Goal: Task Accomplishment & Management: Manage account settings

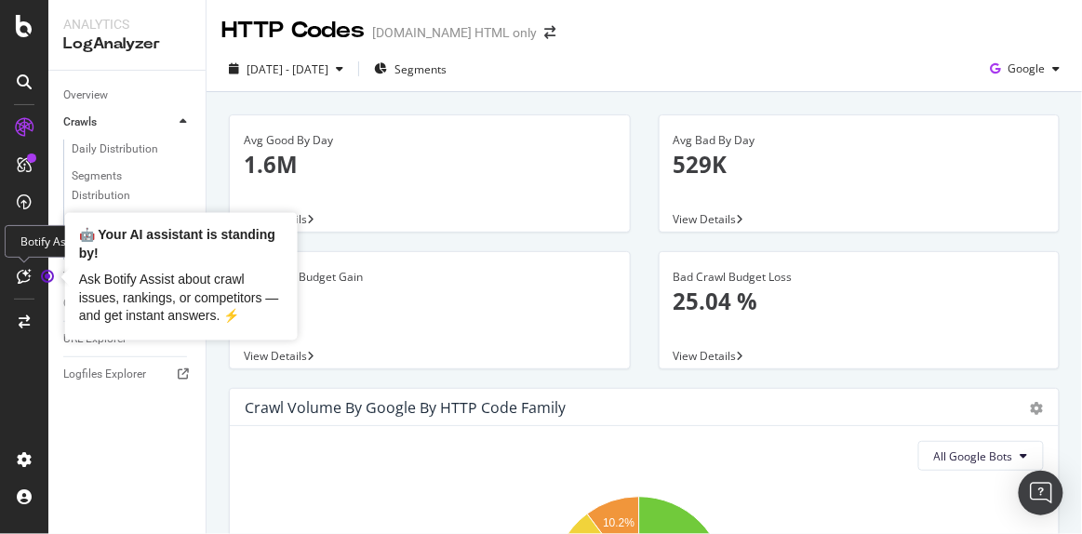
click at [49, 275] on circle "Tooltip anchor" at bounding box center [47, 276] width 11 height 11
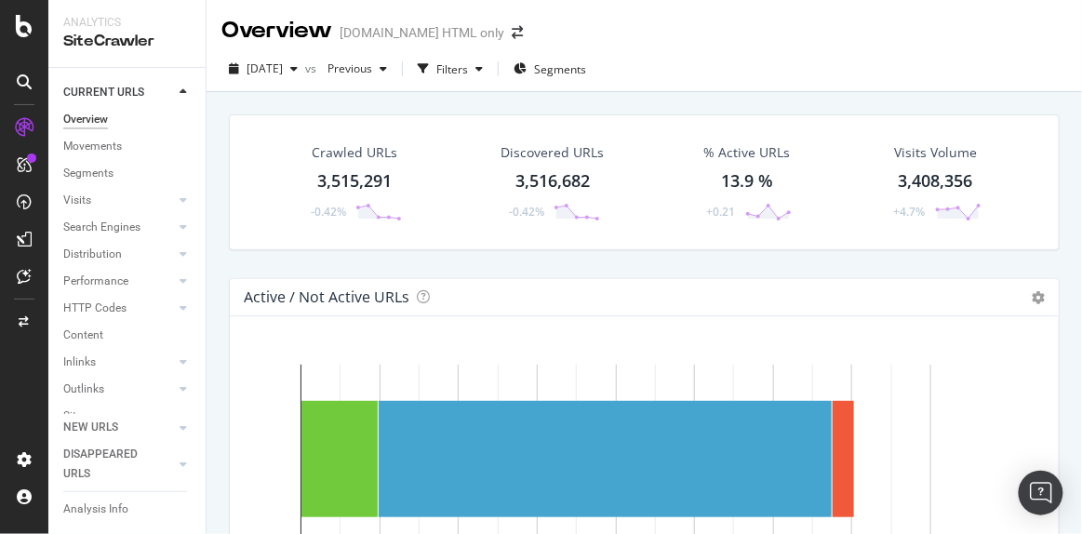
click at [27, 129] on icon at bounding box center [24, 127] width 19 height 19
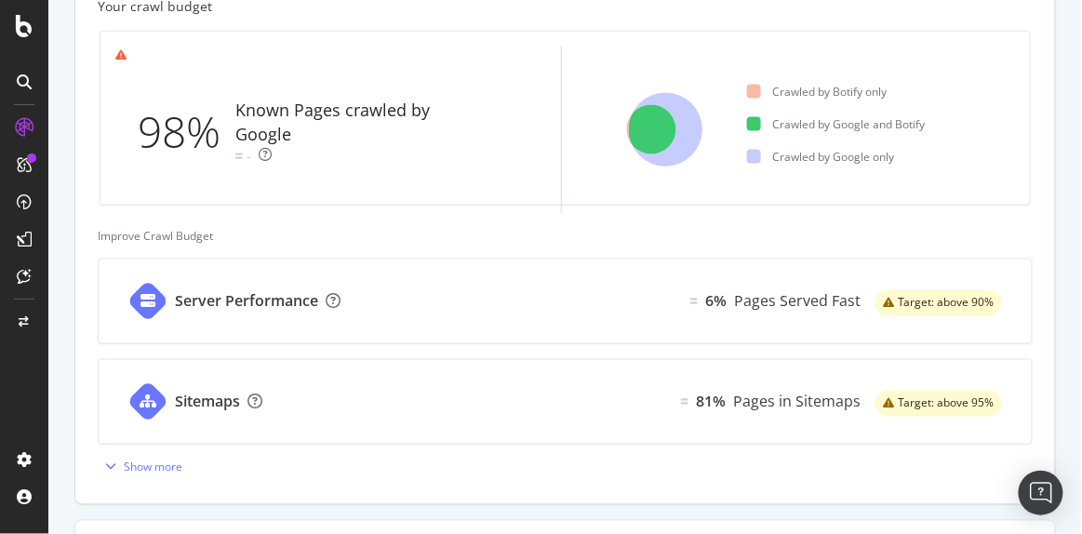
scroll to position [592, 0]
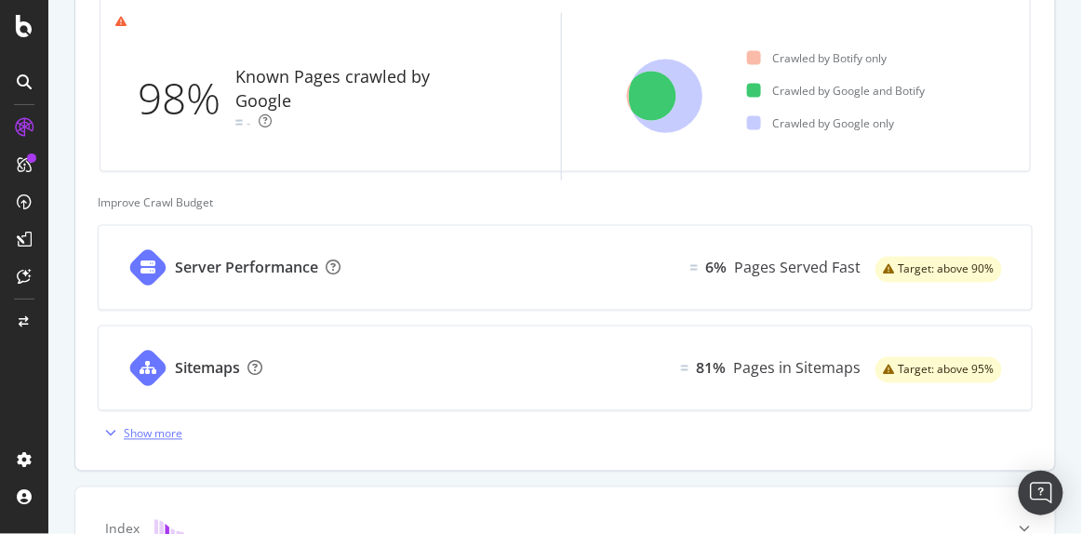
click at [158, 421] on div "Show more" at bounding box center [140, 433] width 85 height 28
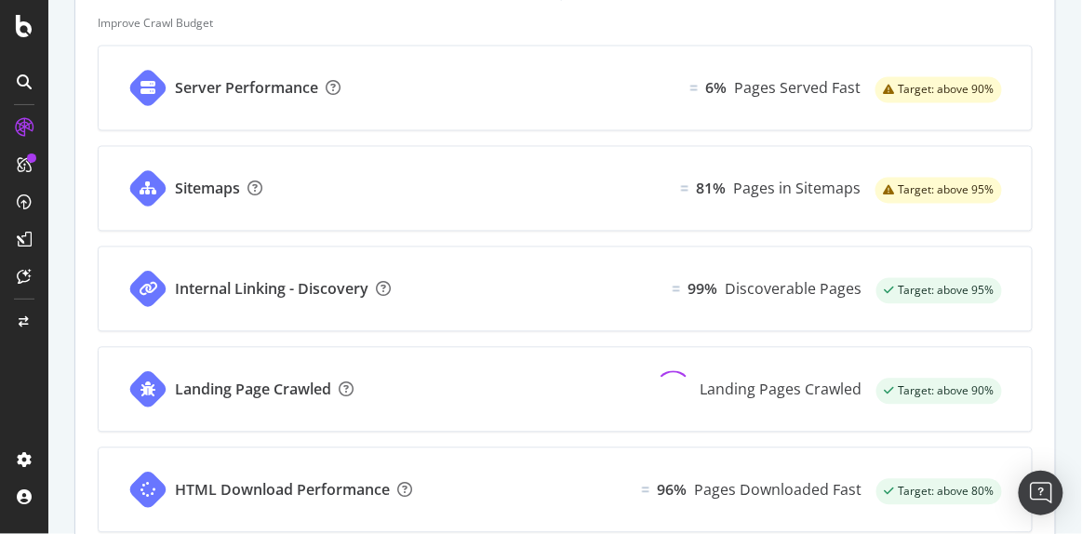
scroll to position [676, 0]
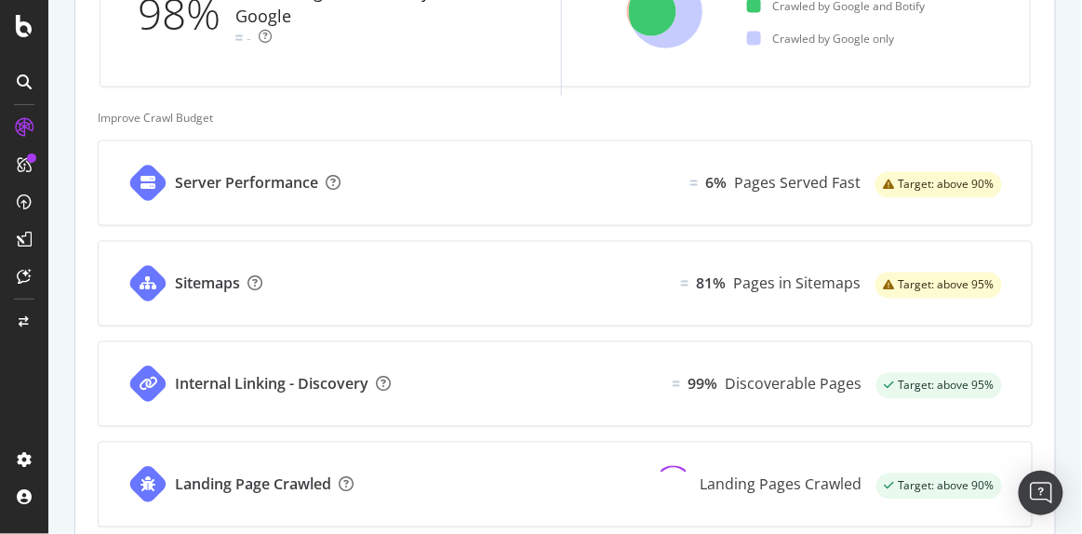
click at [246, 189] on div "Server Performance" at bounding box center [246, 183] width 143 height 21
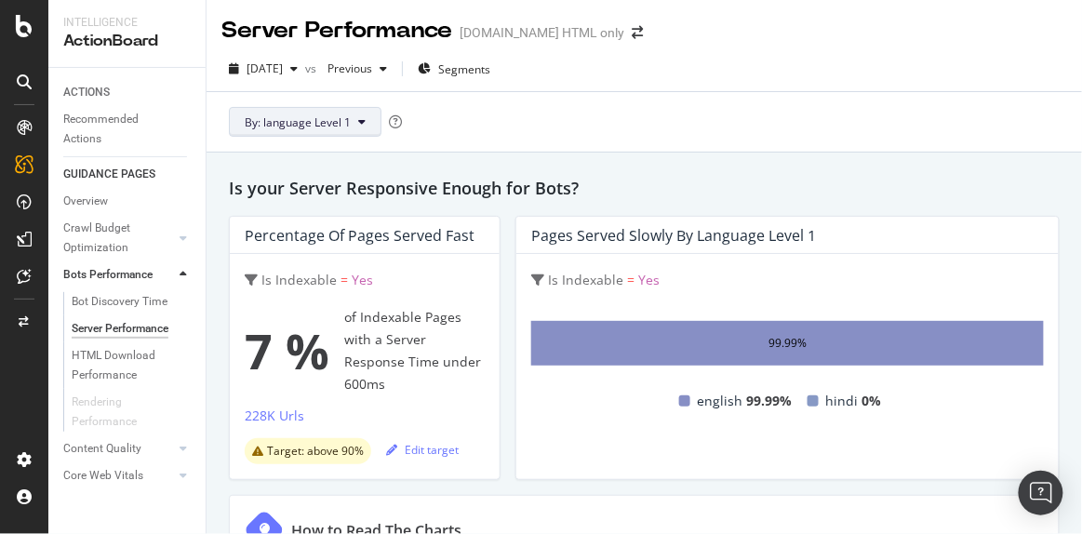
click at [351, 122] on button "By: language Level 1" at bounding box center [305, 122] width 153 height 30
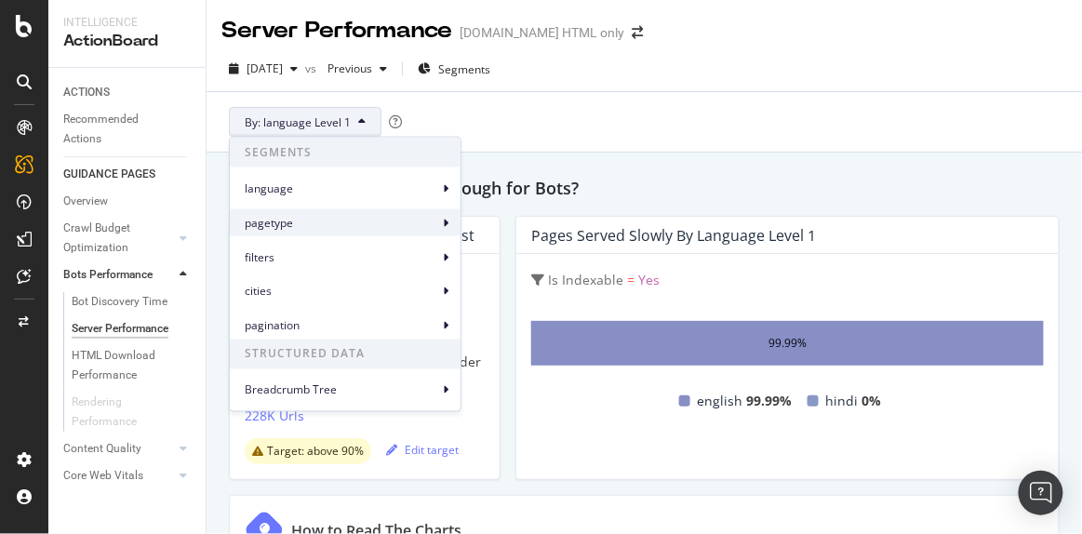
click at [296, 228] on span "pagetype" at bounding box center [341, 222] width 193 height 17
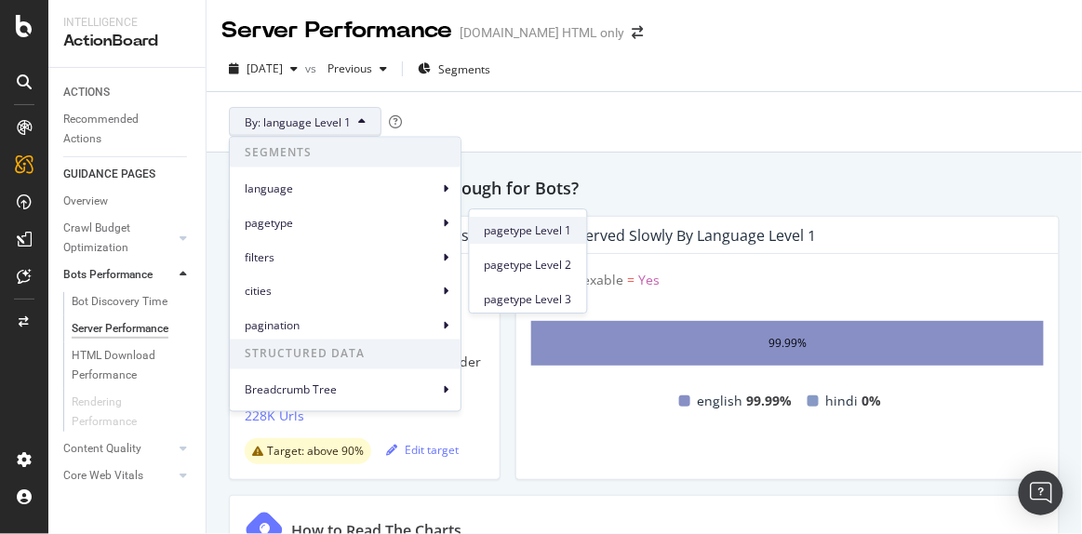
click at [532, 225] on span "pagetype Level 1" at bounding box center [528, 230] width 87 height 17
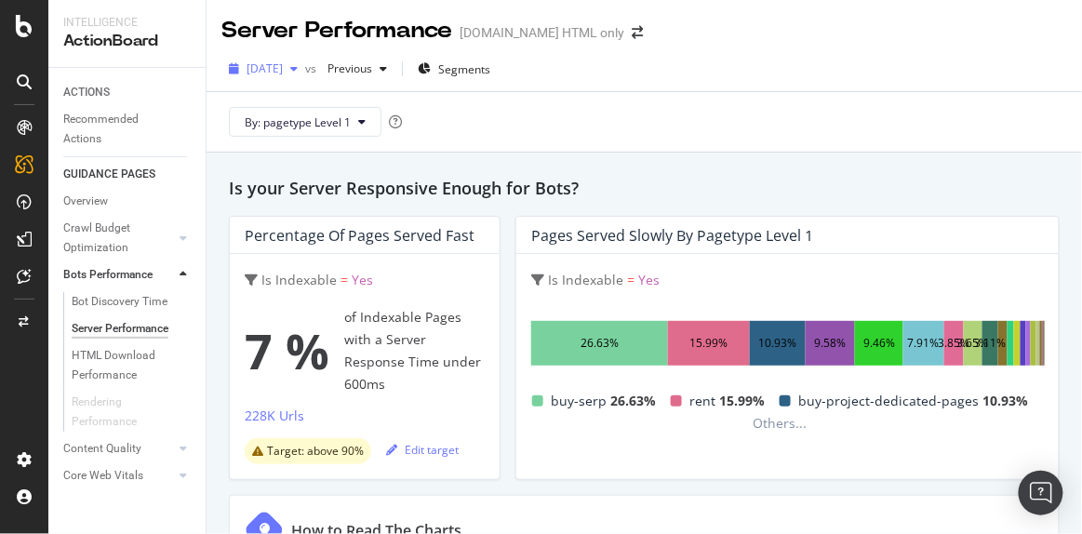
click at [305, 55] on div "[DATE]" at bounding box center [263, 69] width 84 height 28
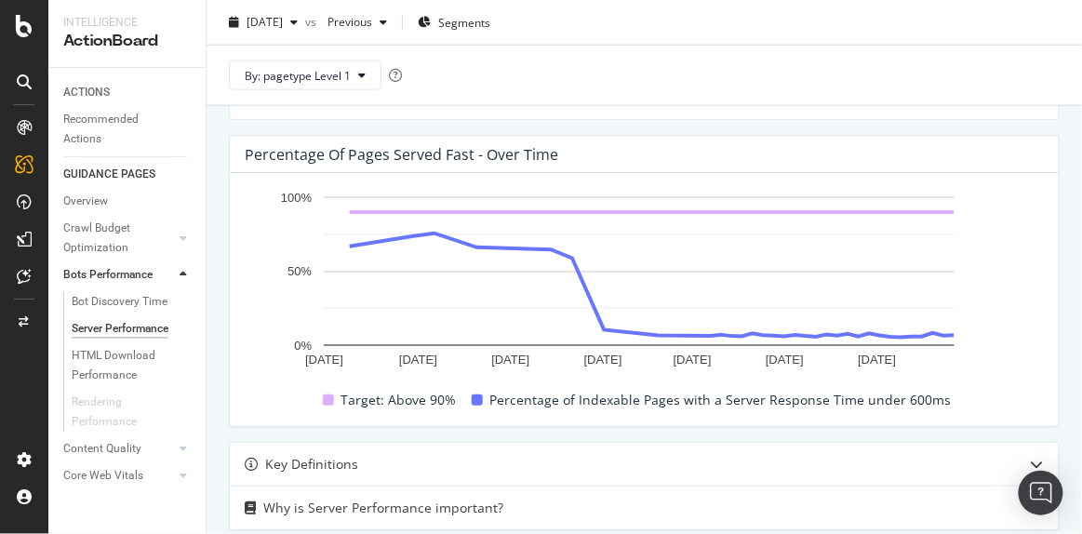
scroll to position [761, 0]
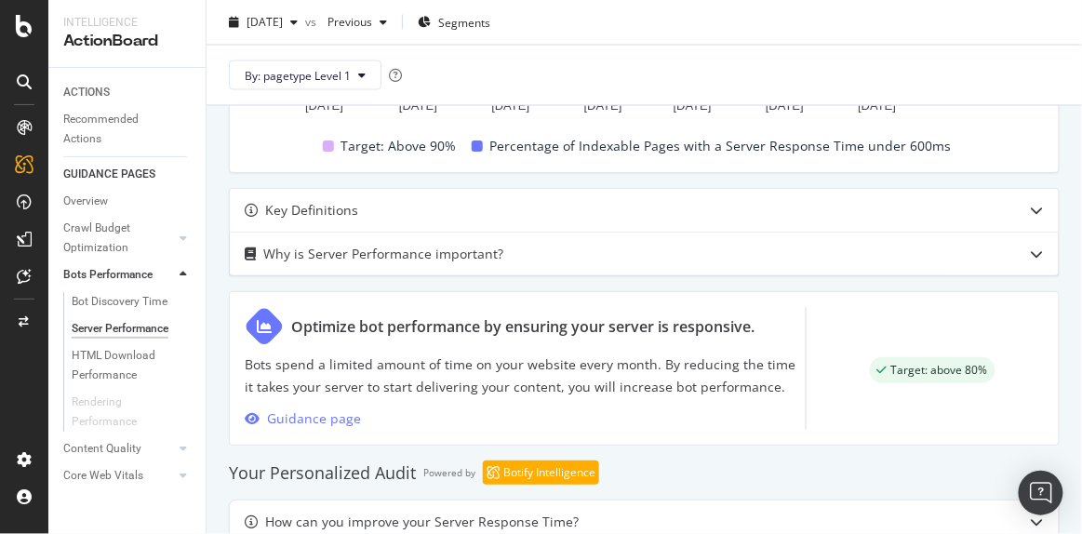
click at [533, 258] on div "Why is Server Performance important?" at bounding box center [607, 254] width 755 height 22
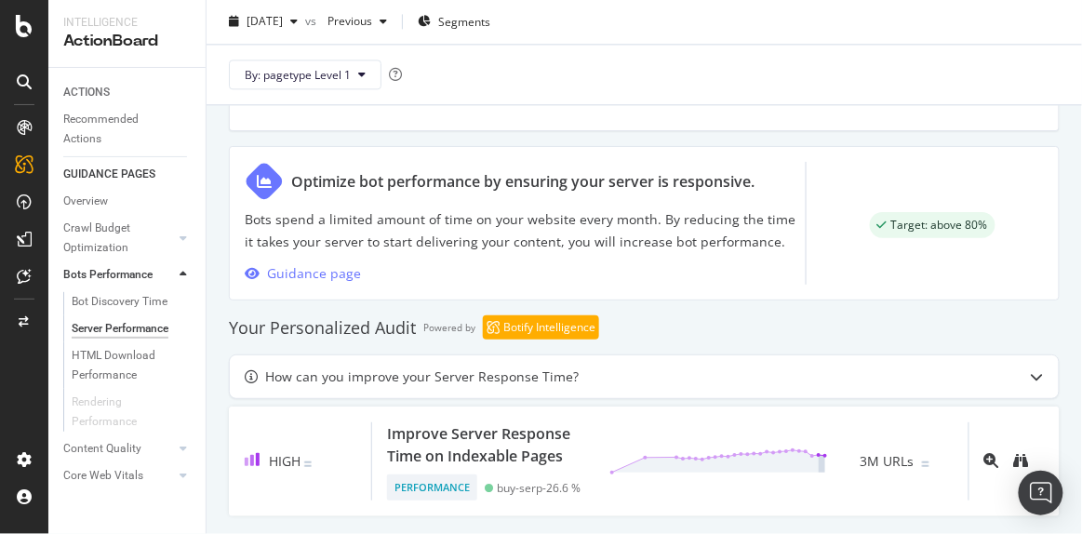
scroll to position [1050, 0]
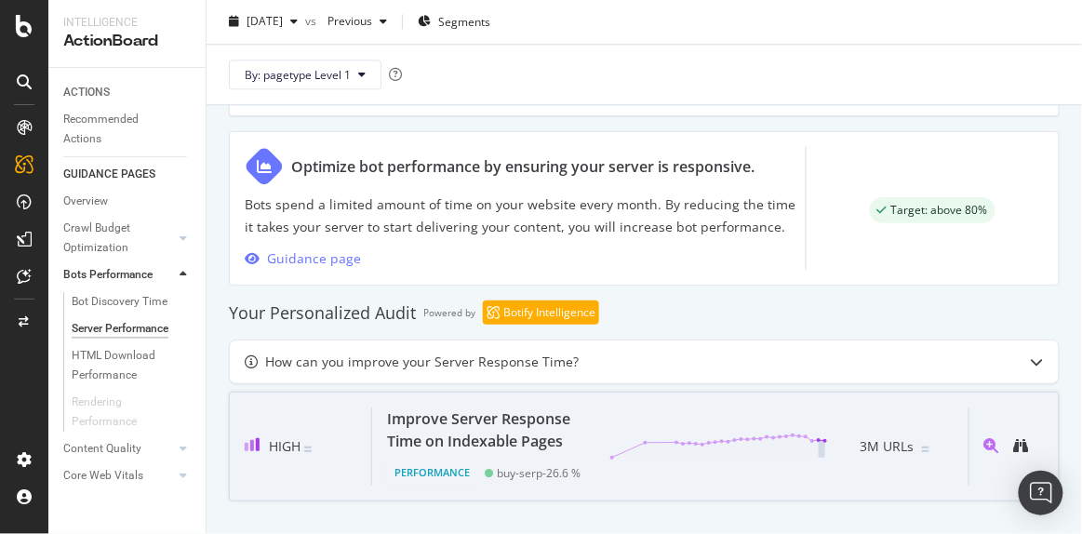
click at [527, 419] on div "Improve Server Response Time on Indexable Pages" at bounding box center [487, 429] width 200 height 45
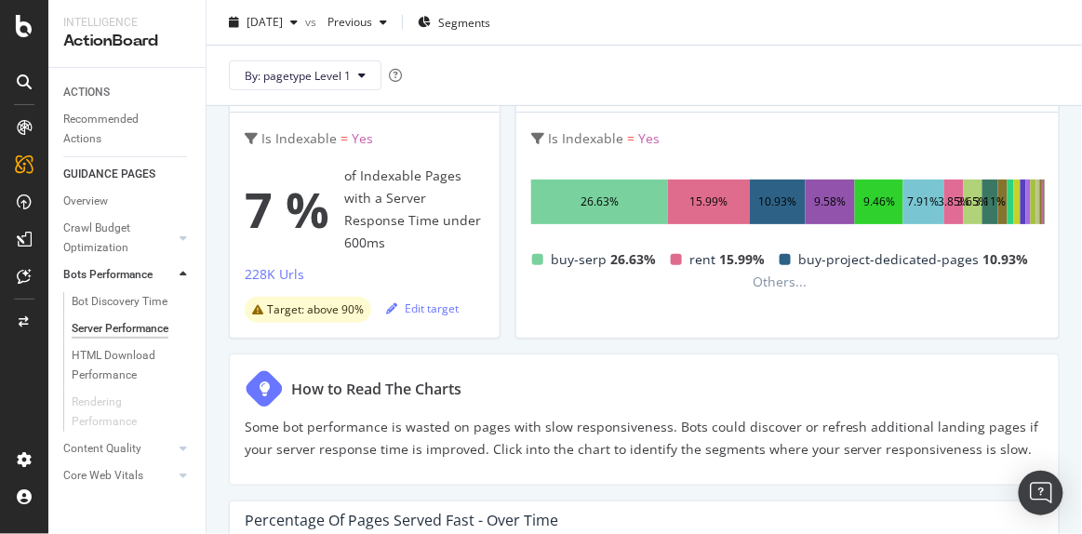
scroll to position [120, 0]
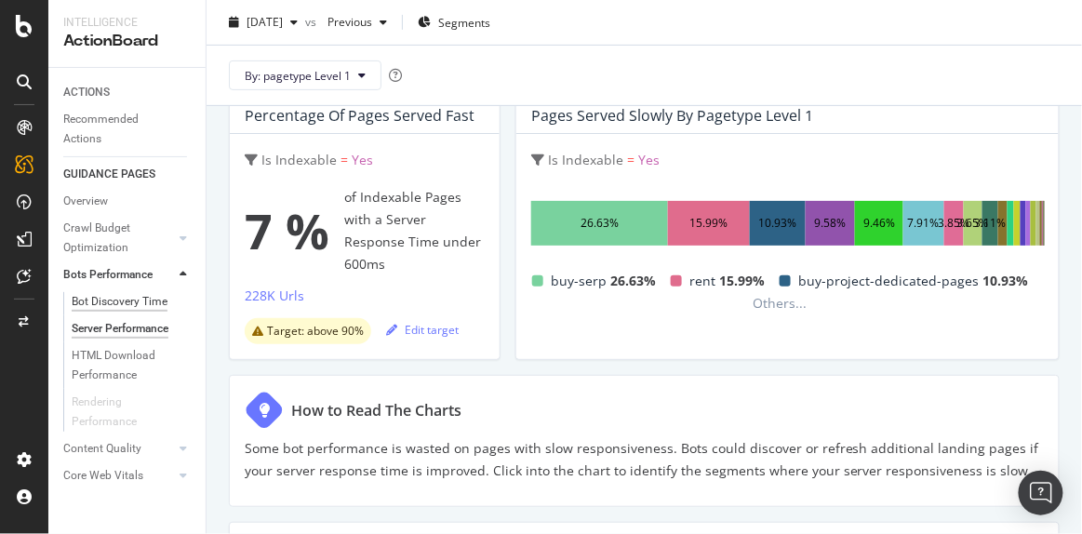
click at [136, 294] on div "Bot Discovery Time" at bounding box center [120, 302] width 96 height 20
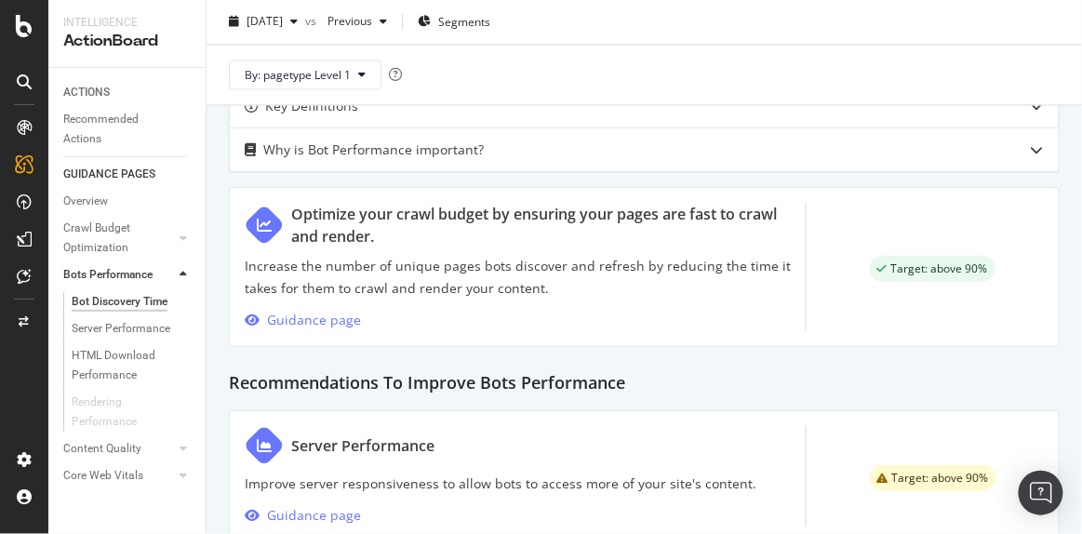
scroll to position [1036, 0]
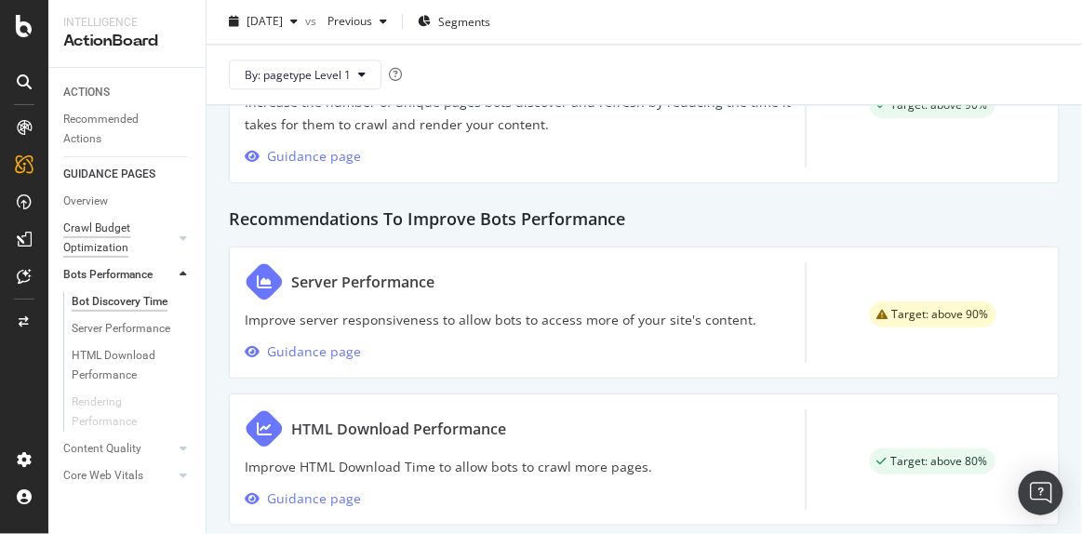
click at [111, 243] on div "Crawl Budget Optimization" at bounding box center [112, 238] width 98 height 39
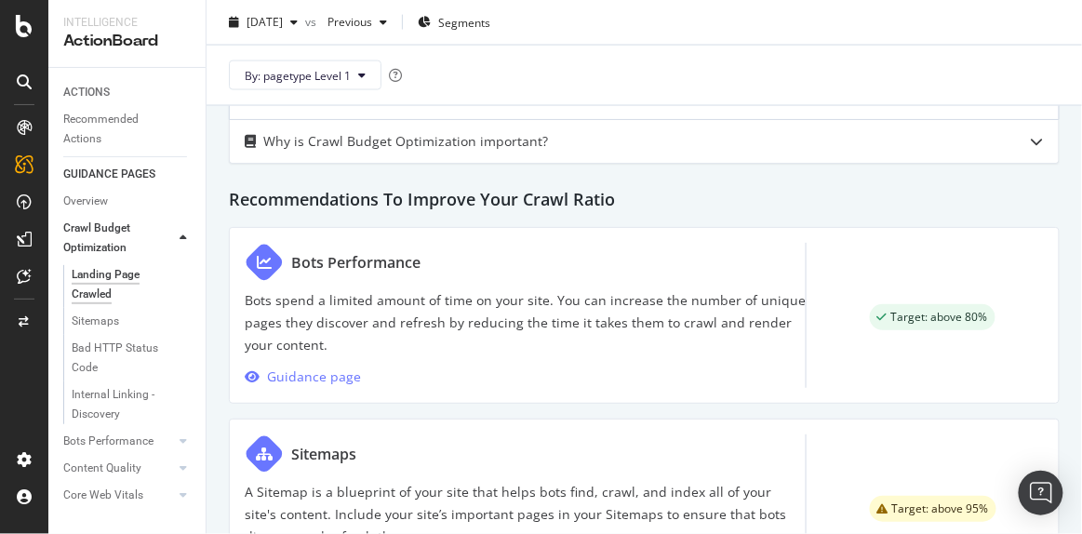
scroll to position [782, 0]
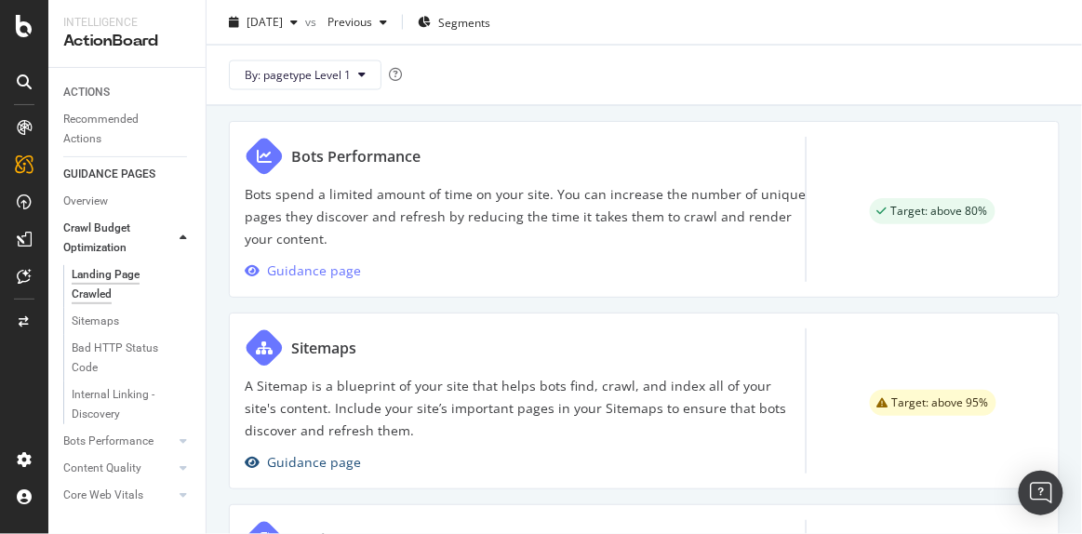
click at [325, 455] on div "Guidance page" at bounding box center [314, 462] width 94 height 22
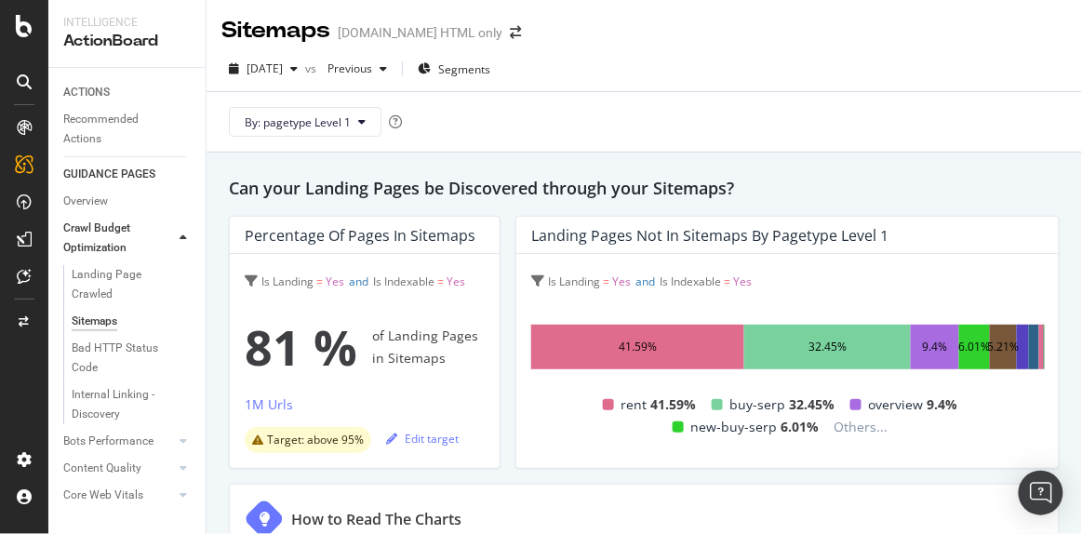
click at [663, 342] on div "41.59%" at bounding box center [637, 347] width 213 height 45
click at [181, 231] on div at bounding box center [183, 238] width 19 height 19
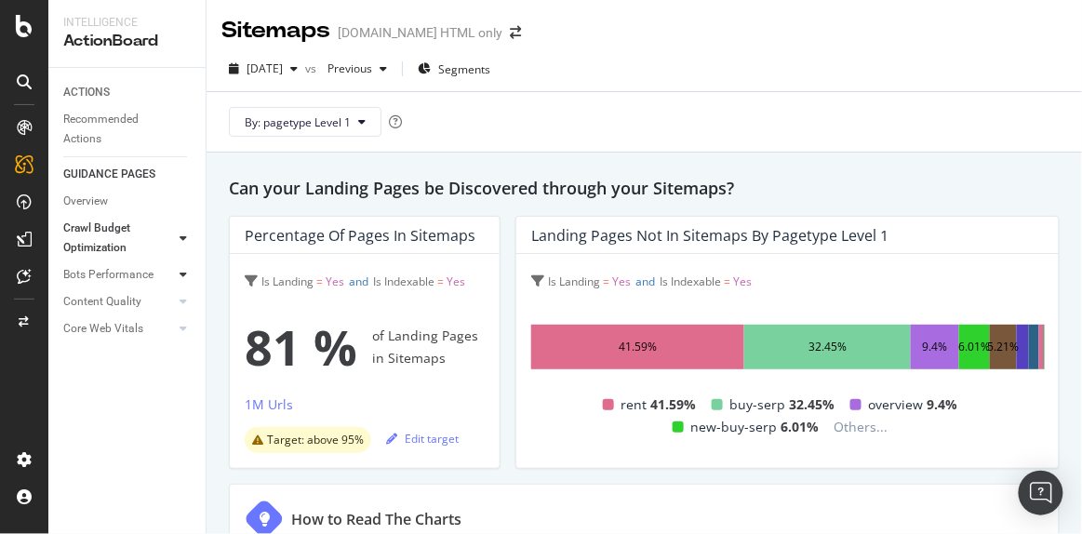
click at [176, 273] on div at bounding box center [183, 274] width 19 height 19
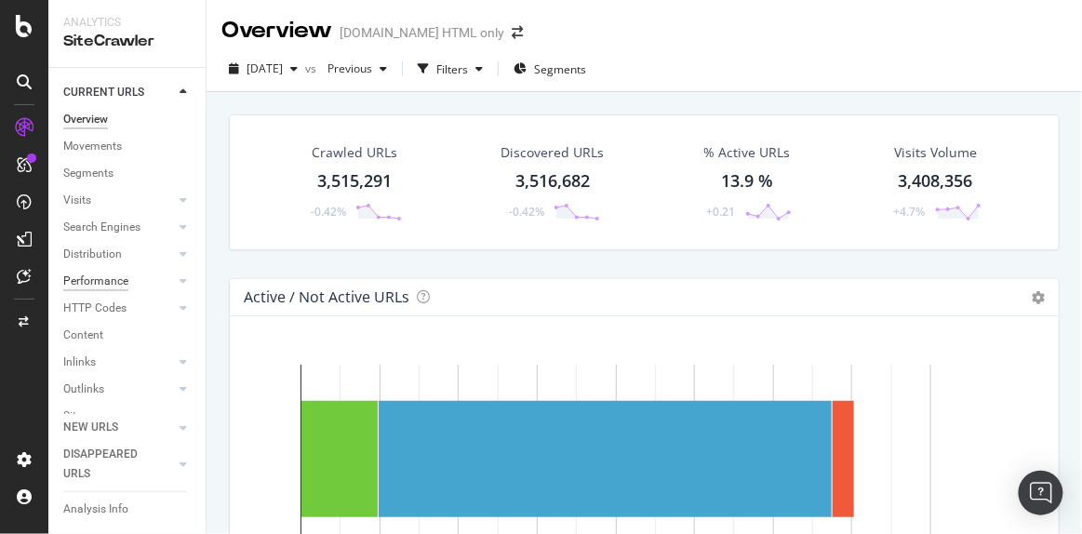
click at [111, 281] on div "Performance" at bounding box center [95, 282] width 65 height 20
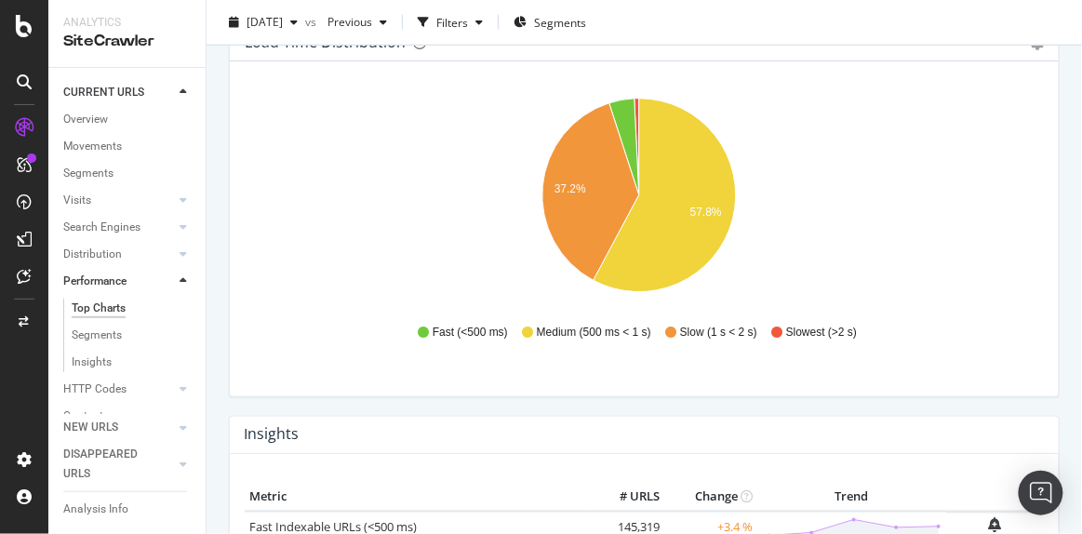
scroll to position [338, 0]
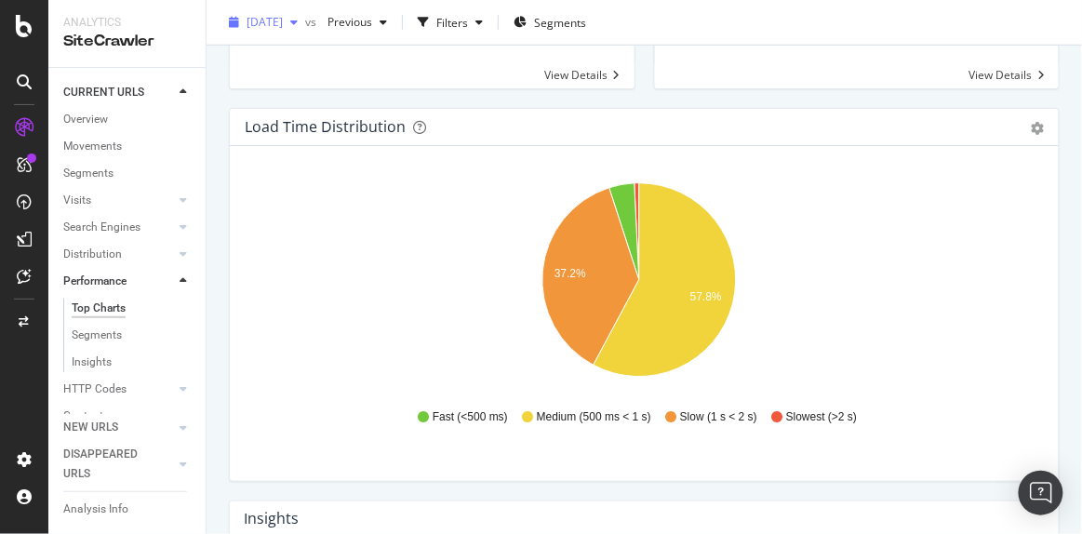
click at [280, 27] on span "2025 Aug. 21st" at bounding box center [264, 22] width 36 height 16
click at [671, 89] on div "Fast URLs (<500 ms) 148,630 +3.5 % View Details" at bounding box center [857, 39] width 425 height 137
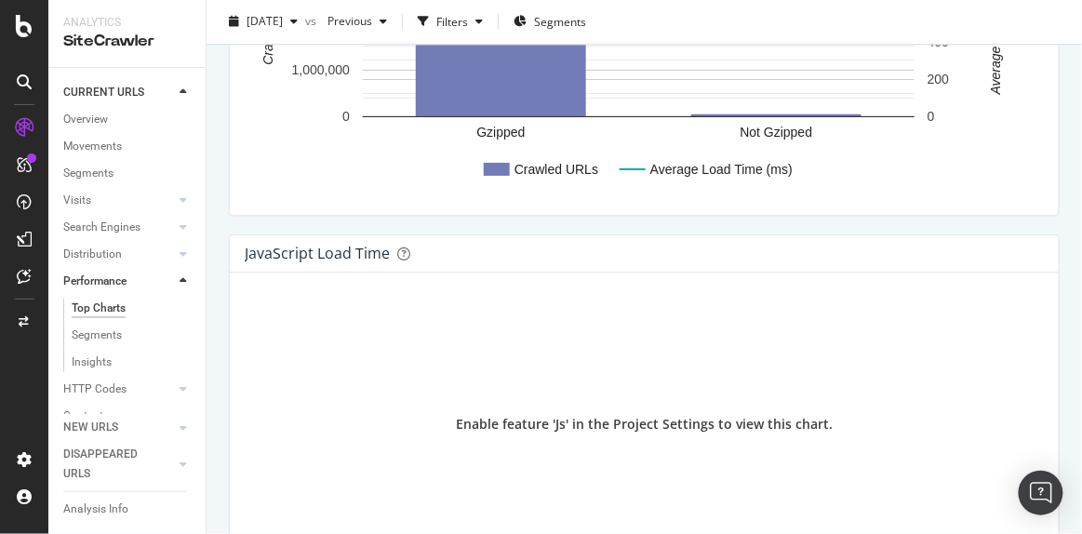
scroll to position [3110, 0]
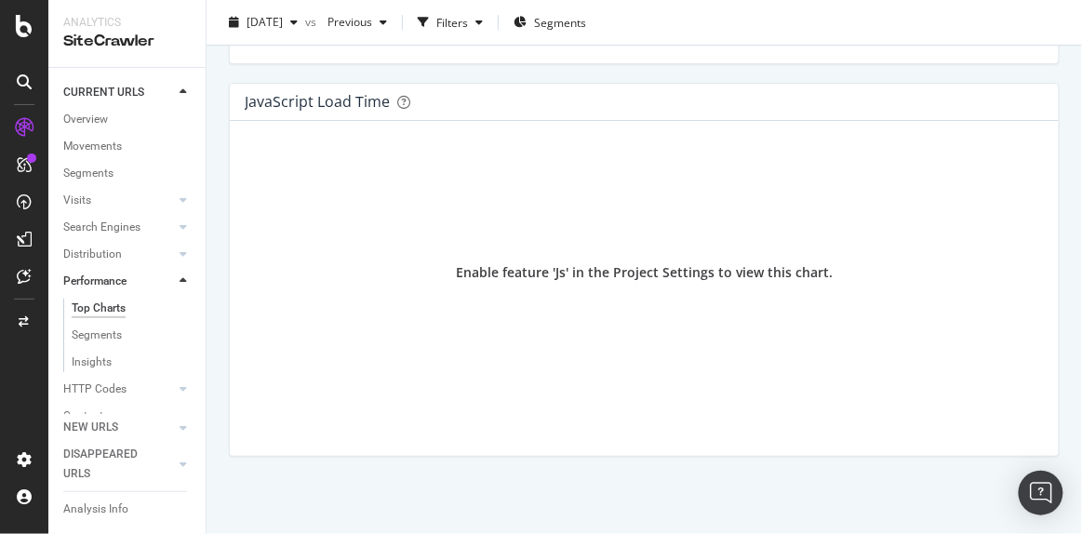
click at [637, 268] on div "Enable feature 'Js' in the Project Settings to view this chart." at bounding box center [644, 272] width 377 height 19
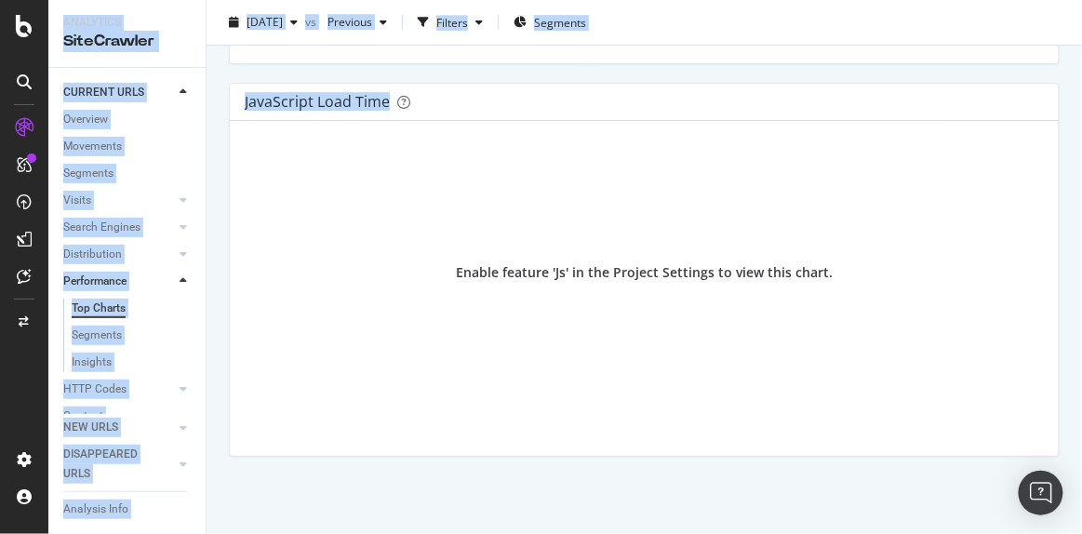
click at [637, 268] on div "Enable feature 'Js' in the Project Settings to view this chart." at bounding box center [644, 272] width 377 height 19
click at [407, 179] on div "Enable feature 'Js' in the Project Settings to view this chart." at bounding box center [644, 272] width 799 height 273
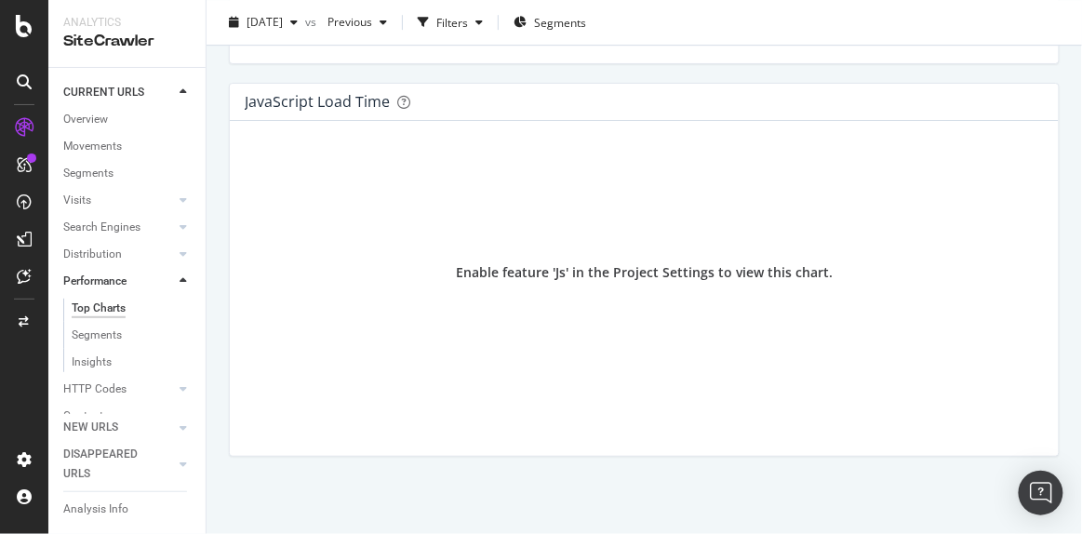
click at [77, 372] on div "Top Charts Segments Insights" at bounding box center [134, 335] width 142 height 81
click at [88, 362] on div "Insights" at bounding box center [92, 362] width 40 height 20
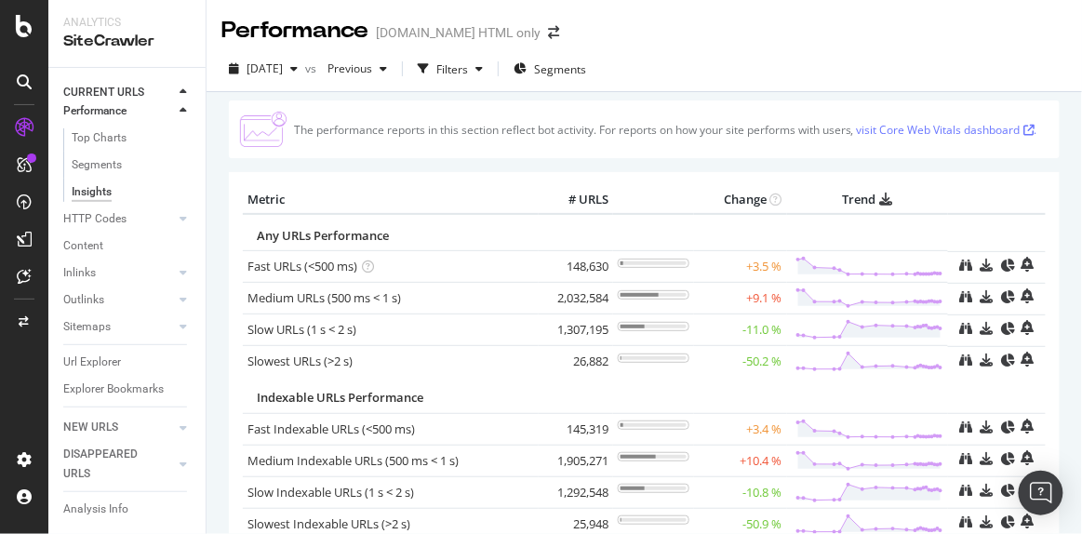
click at [1023, 136] on icon at bounding box center [1028, 130] width 11 height 11
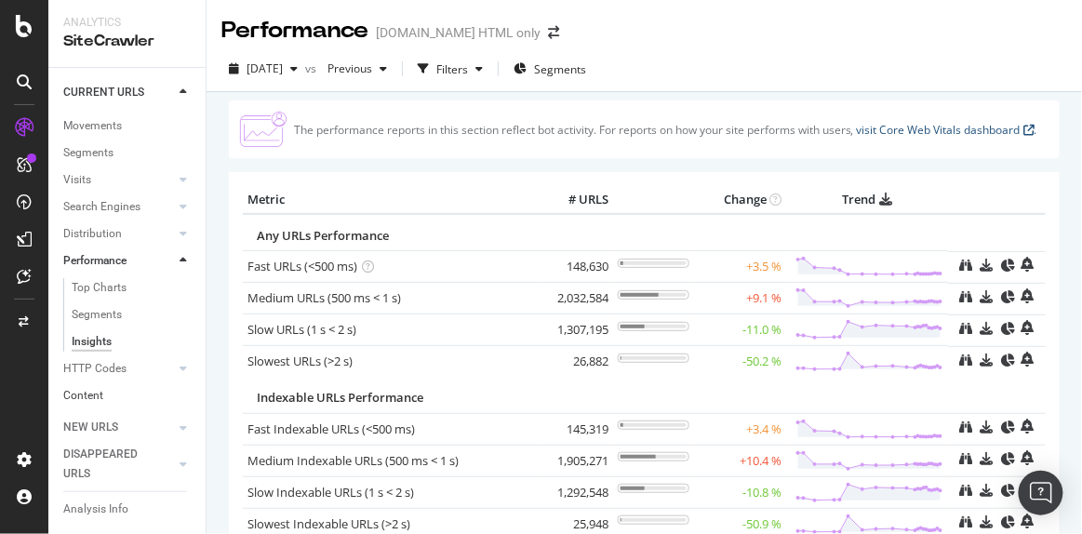
scroll to position [105, 0]
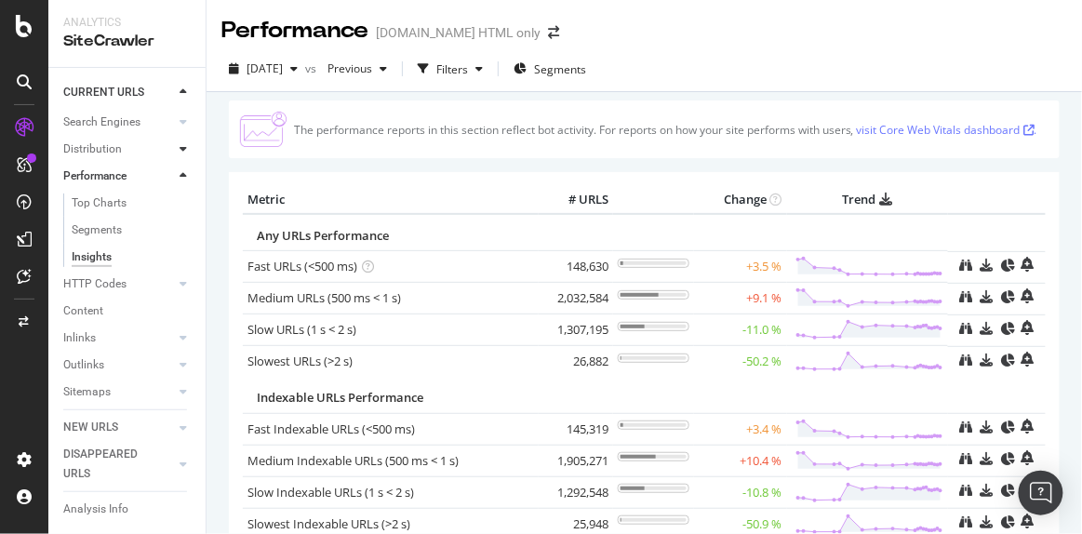
click at [179, 146] on icon at bounding box center [182, 148] width 7 height 11
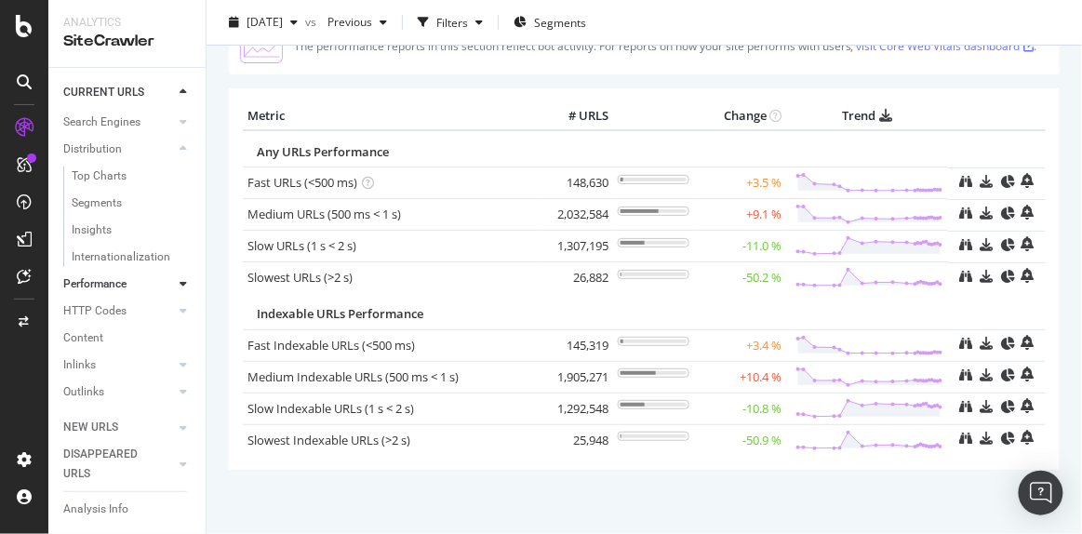
scroll to position [91, 0]
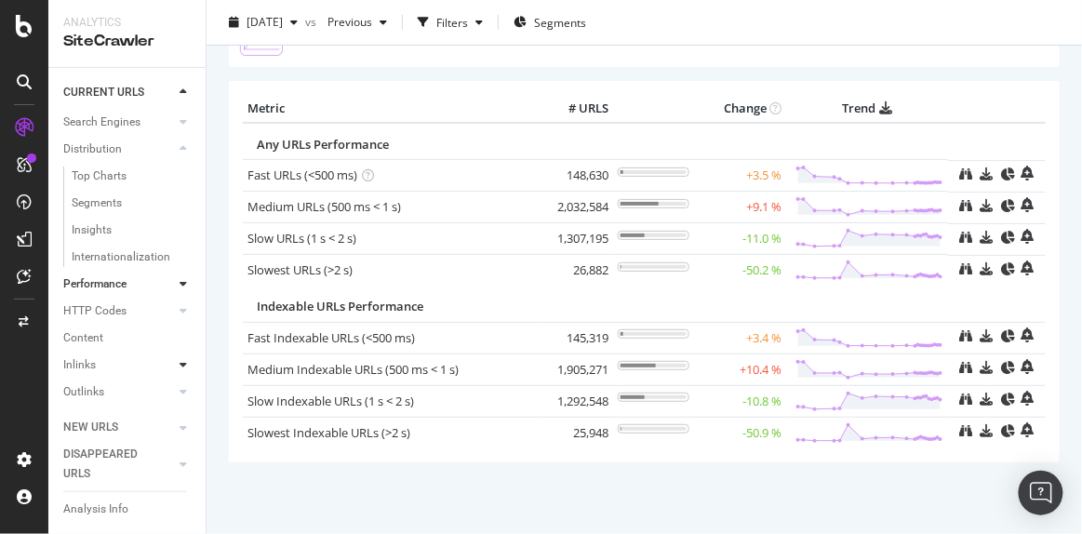
click at [175, 358] on div at bounding box center [183, 364] width 19 height 19
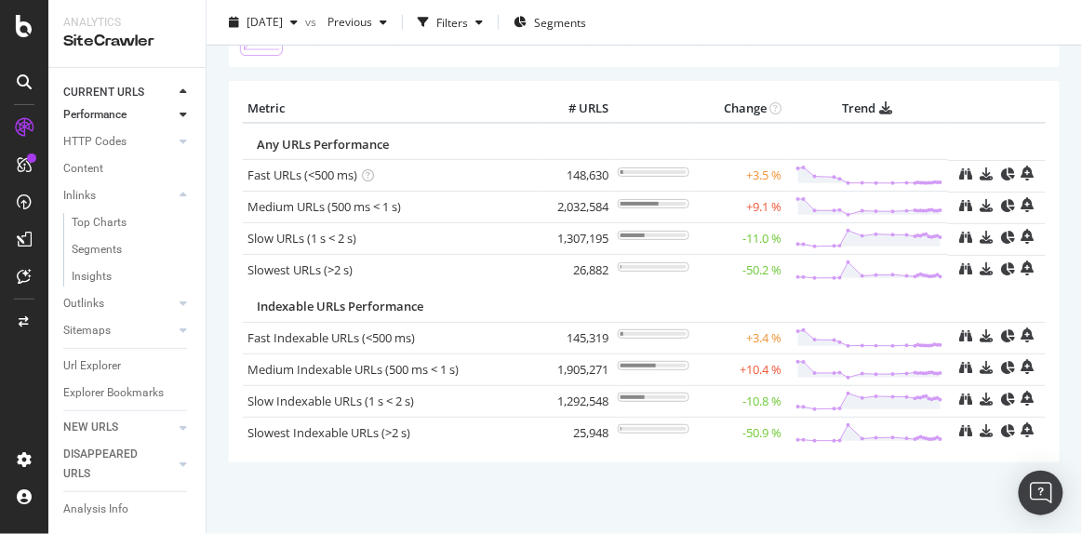
scroll to position [190, 0]
click at [179, 321] on icon at bounding box center [182, 326] width 7 height 11
click at [174, 236] on div at bounding box center [183, 245] width 19 height 19
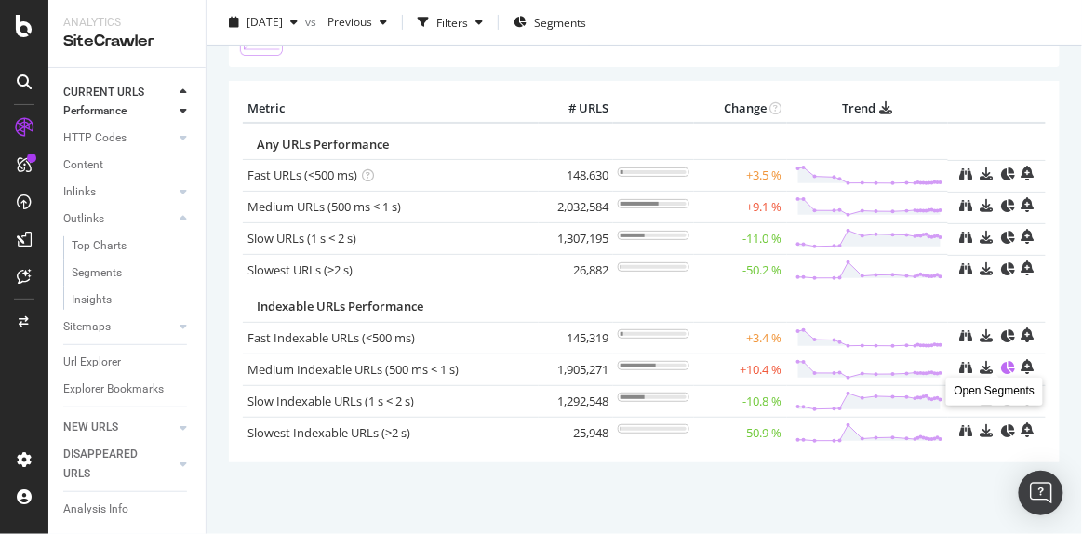
click at [1001, 369] on icon at bounding box center [1007, 367] width 13 height 13
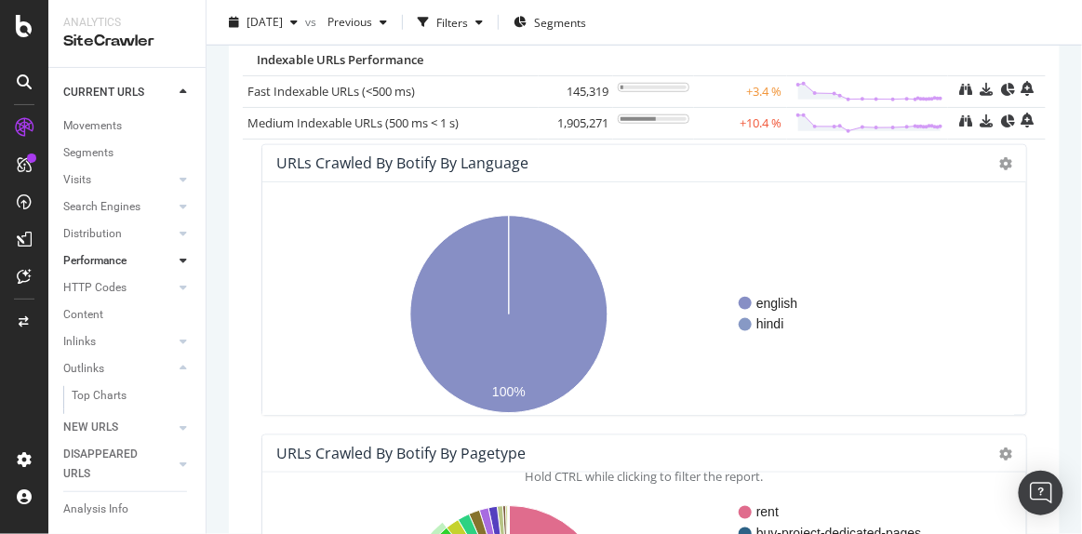
scroll to position [253, 0]
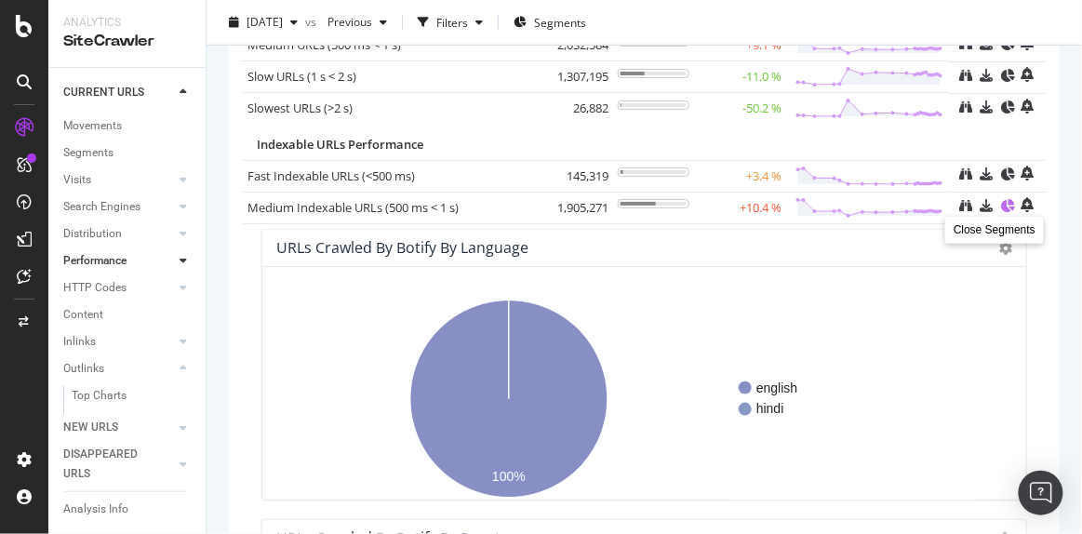
click at [1001, 206] on icon at bounding box center [1007, 205] width 13 height 13
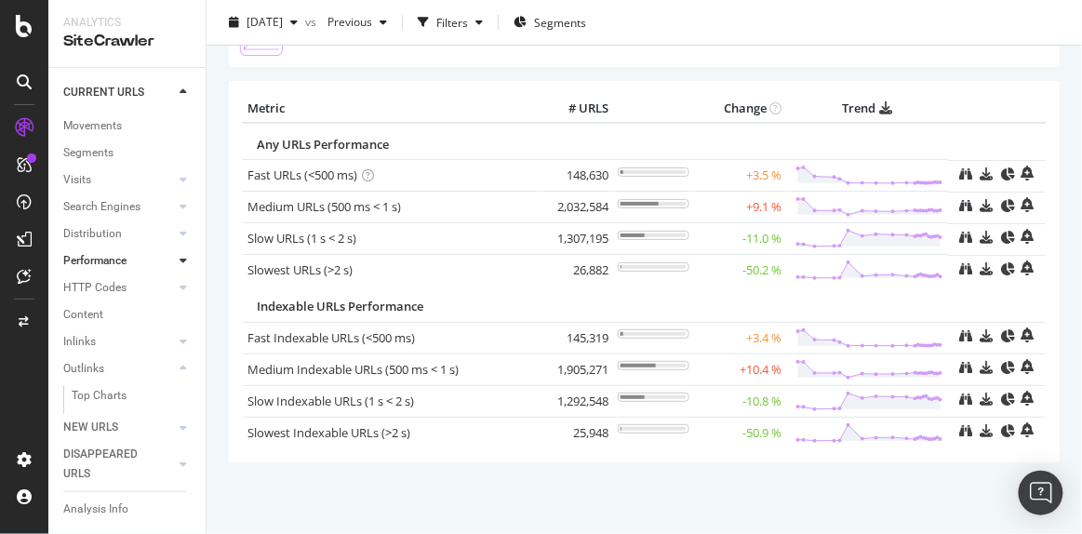
click at [369, 172] on icon at bounding box center [368, 175] width 12 height 12
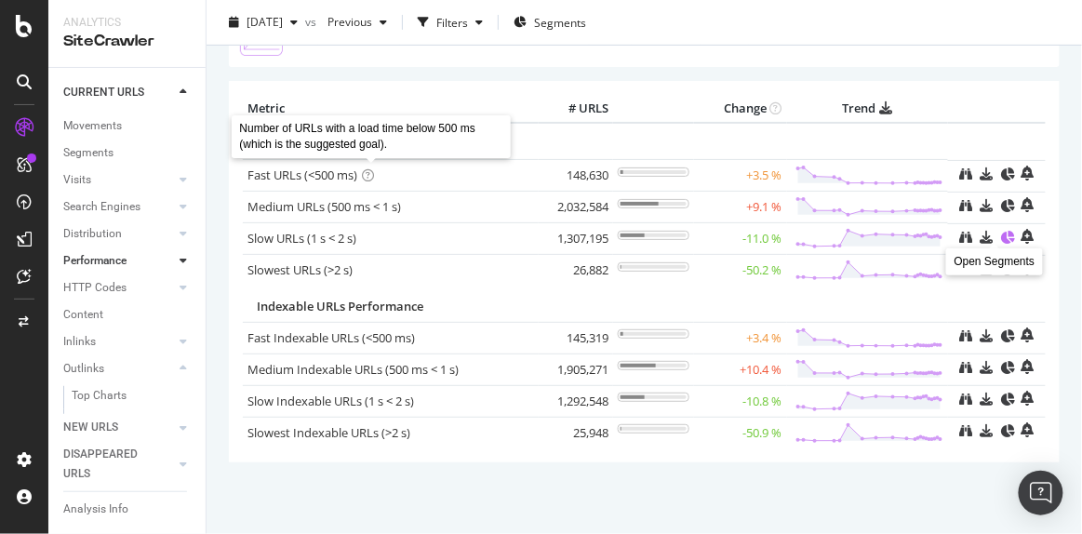
click at [1001, 237] on icon at bounding box center [1007, 237] width 13 height 13
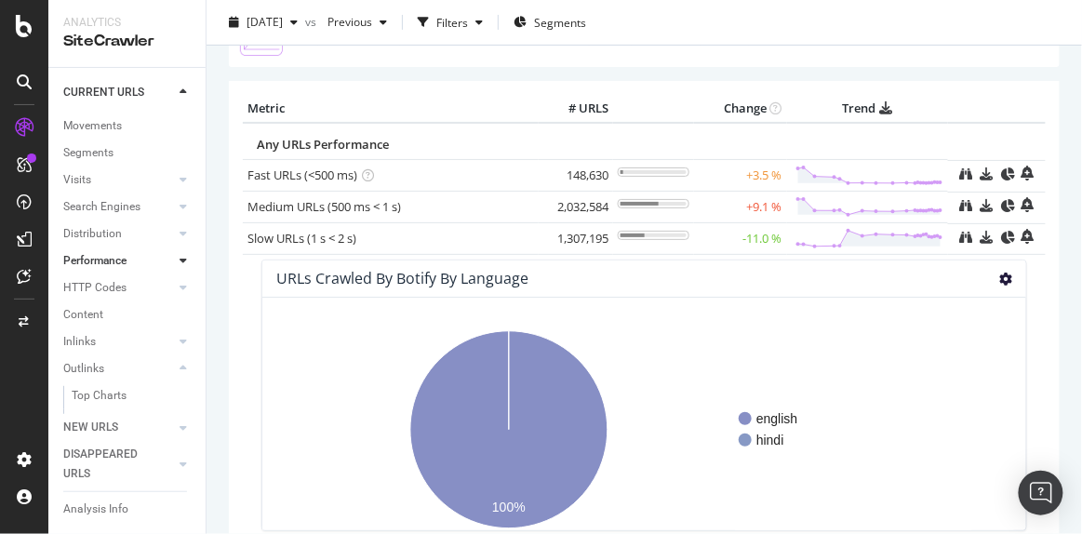
click at [999, 273] on icon at bounding box center [1005, 279] width 13 height 13
click at [1029, 250] on tr "Slow URLs (1 s < 2 s) 1,307,195 -11.0 %" at bounding box center [644, 239] width 803 height 32
click at [1001, 235] on icon at bounding box center [1007, 237] width 13 height 13
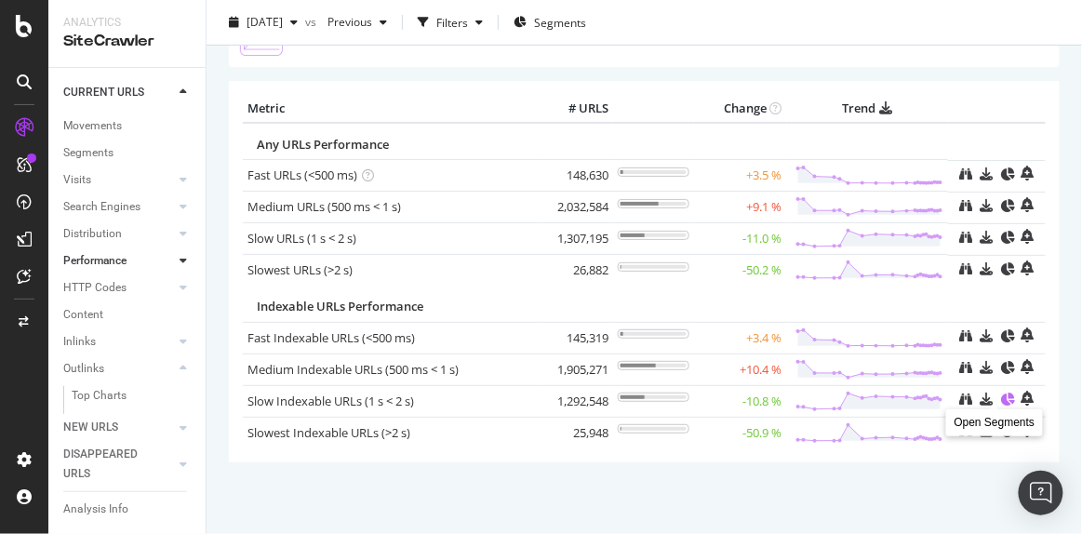
click at [1001, 392] on icon at bounding box center [1007, 398] width 13 height 13
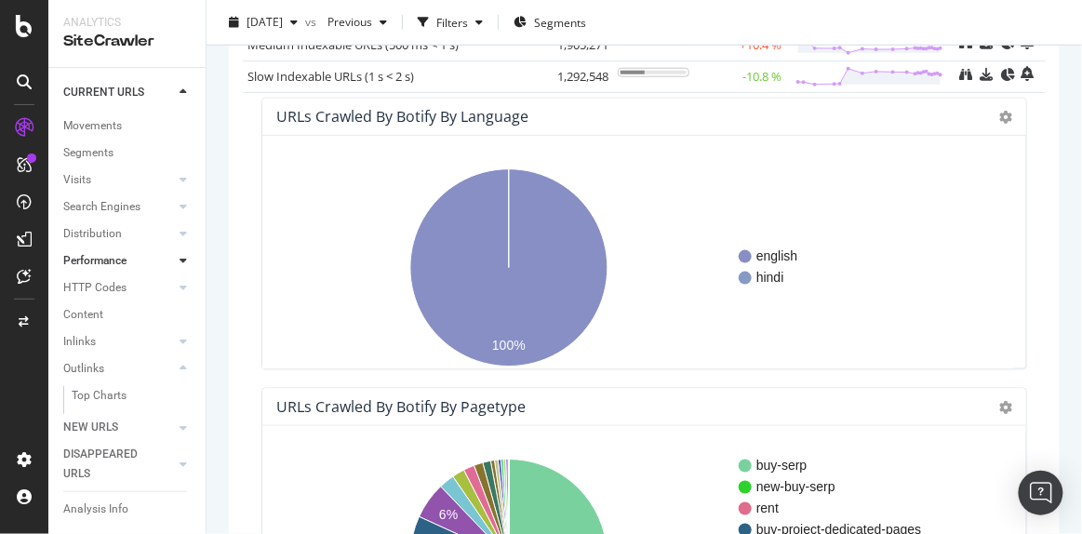
scroll to position [260, 0]
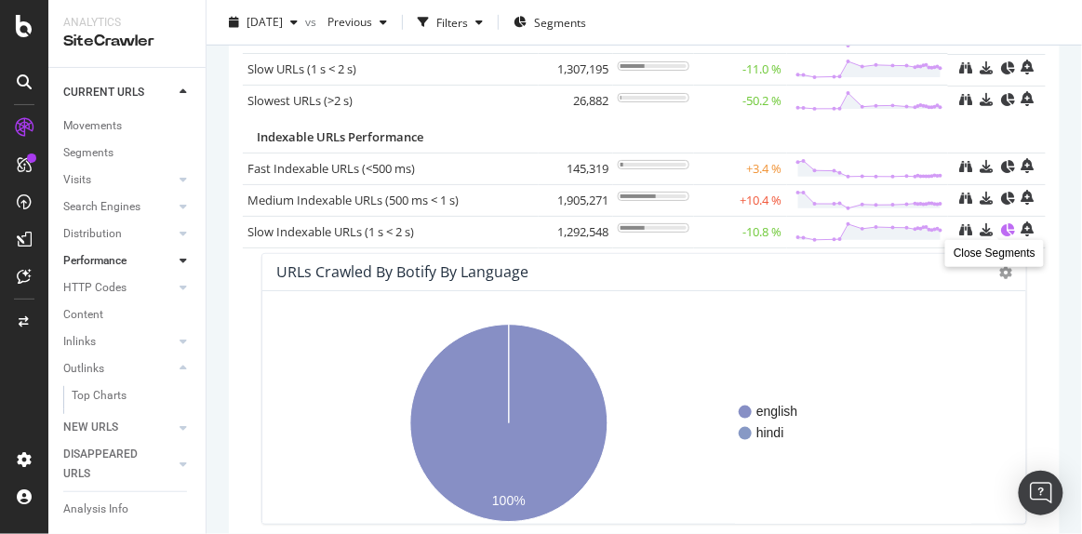
click at [1001, 223] on icon at bounding box center [1007, 229] width 13 height 13
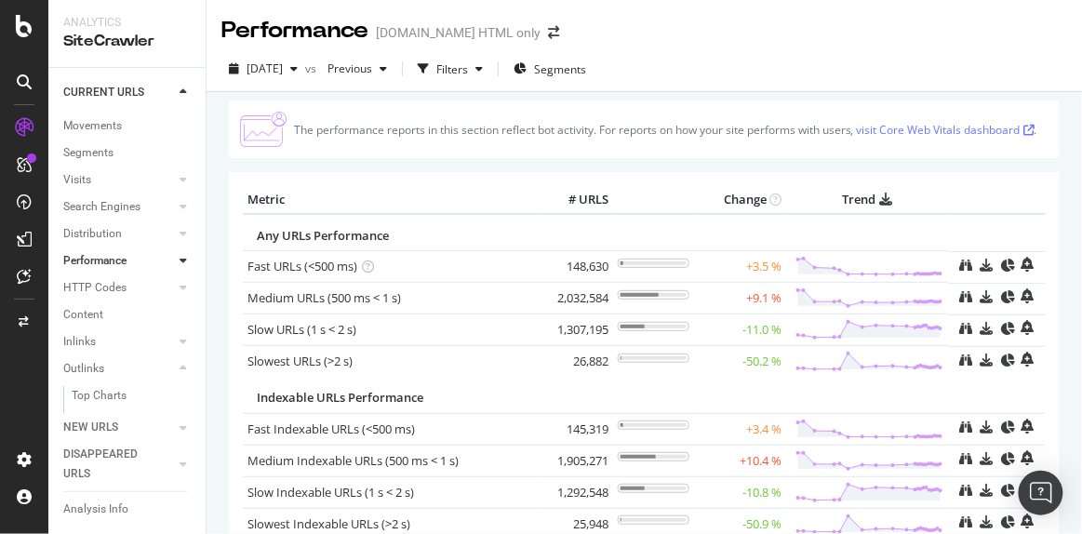
scroll to position [0, 0]
click at [174, 261] on div at bounding box center [183, 260] width 19 height 19
click at [104, 311] on div "Segments" at bounding box center [97, 315] width 50 height 20
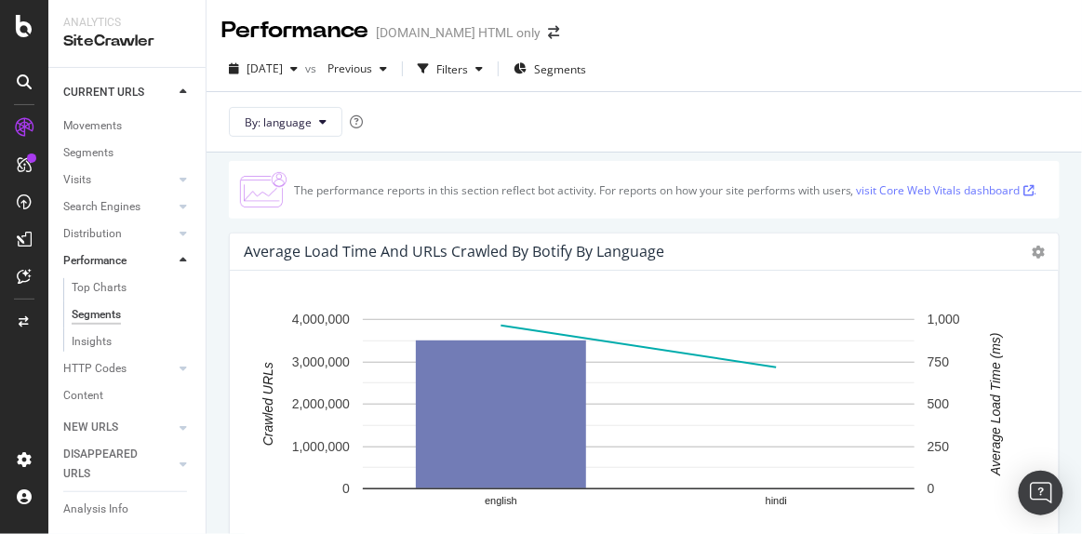
click at [1017, 248] on div "Average Load Time and URLs Crawled by Botify by language Chart (by Value) Table…" at bounding box center [644, 251] width 829 height 37
click at [1031, 248] on icon at bounding box center [1037, 252] width 13 height 13
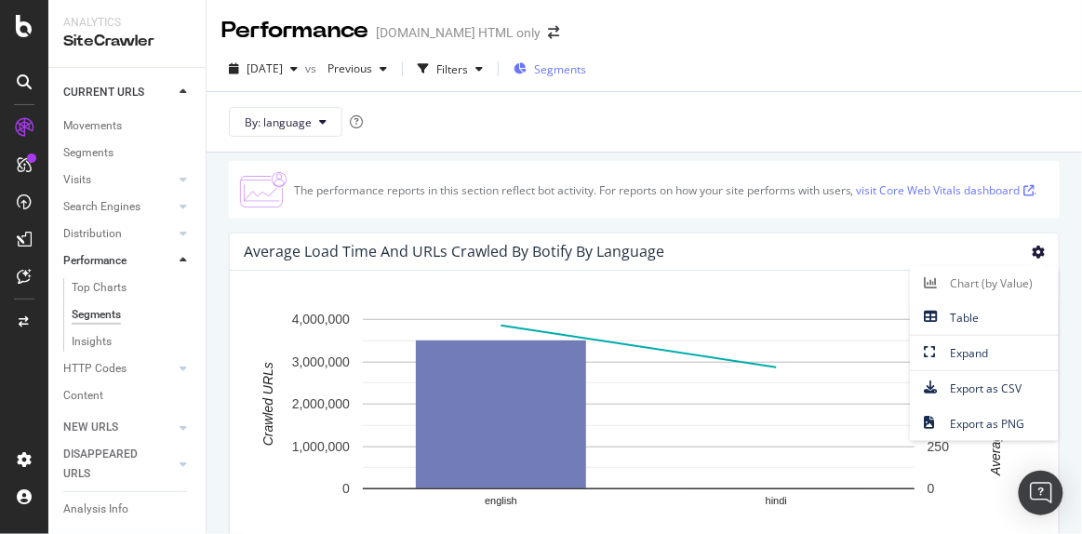
click at [580, 74] on span "Segments" at bounding box center [560, 69] width 52 height 16
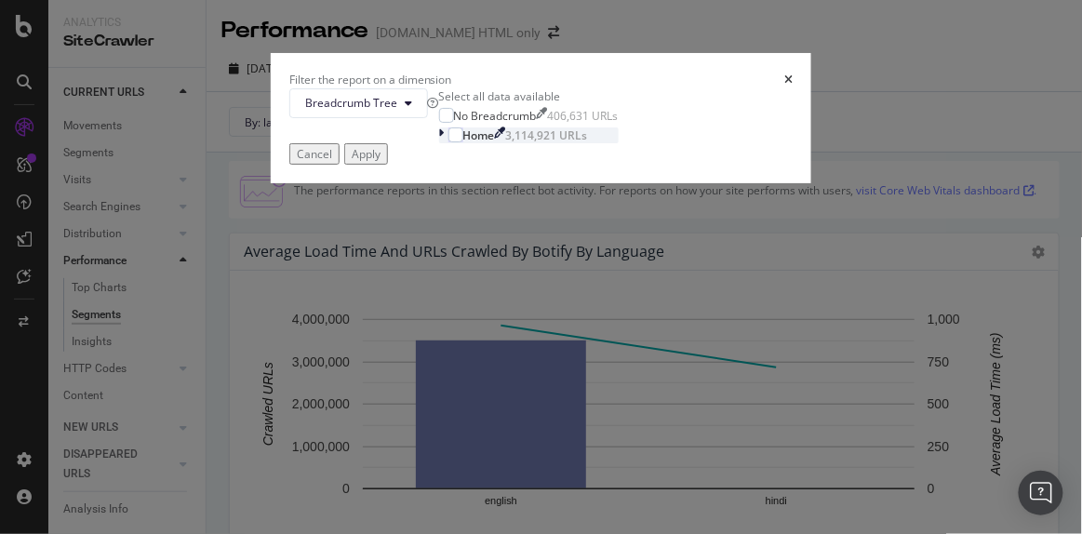
click at [439, 143] on div "modal" at bounding box center [443, 135] width 9 height 16
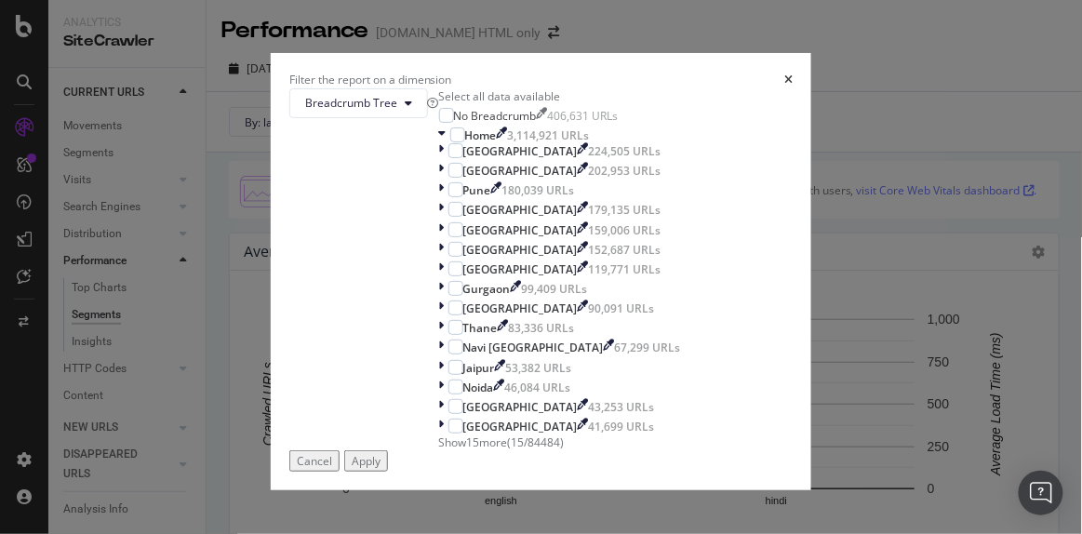
click at [713, 139] on div "Breadcrumb Tree Select all data available No Breadcrumb 406,631 URLs Home 3,114…" at bounding box center [541, 269] width 504 height 363
click at [397, 111] on span "Breadcrumb Tree" at bounding box center [351, 103] width 92 height 16
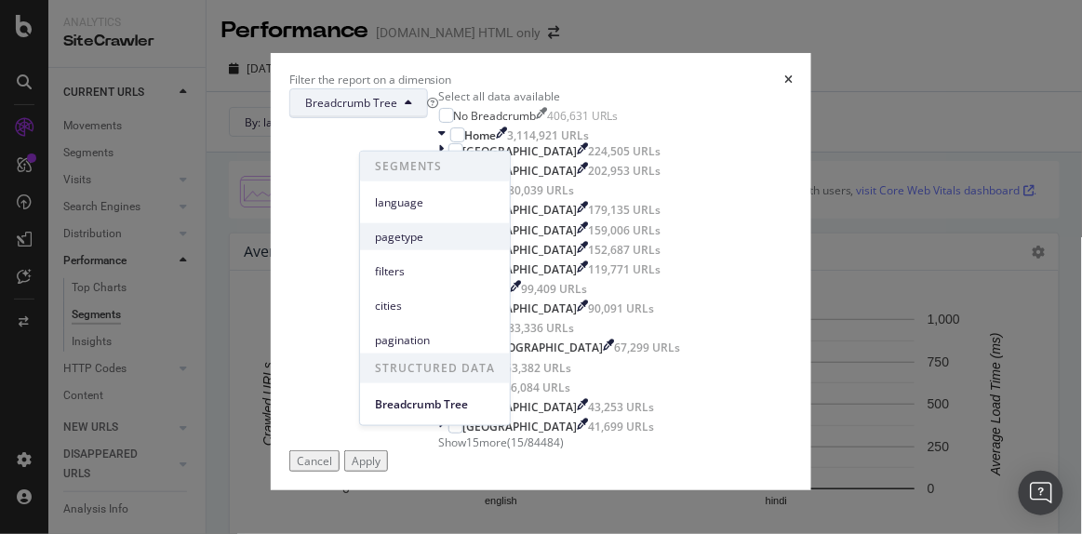
click at [441, 230] on span "pagetype" at bounding box center [435, 236] width 120 height 17
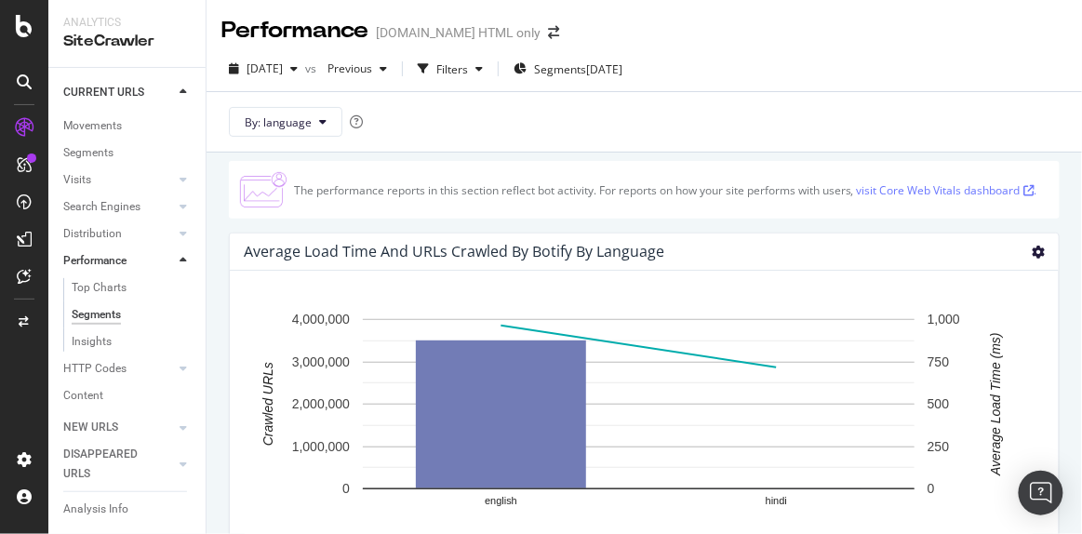
click at [1031, 249] on icon at bounding box center [1037, 252] width 13 height 13
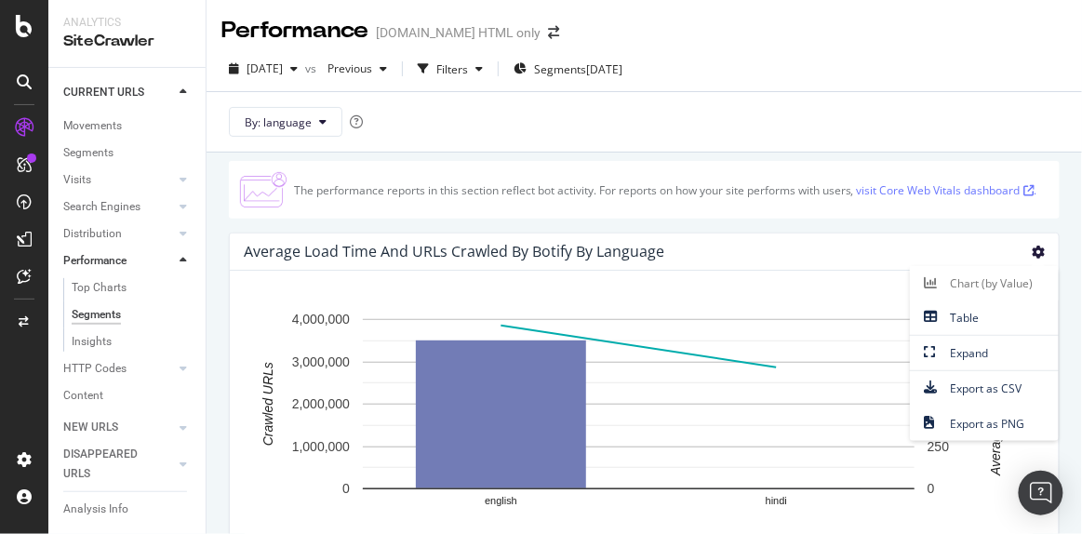
click at [686, 246] on div "Average Load Time and URLs Crawled by Botify by language Chart (by Value) Table…" at bounding box center [644, 251] width 829 height 37
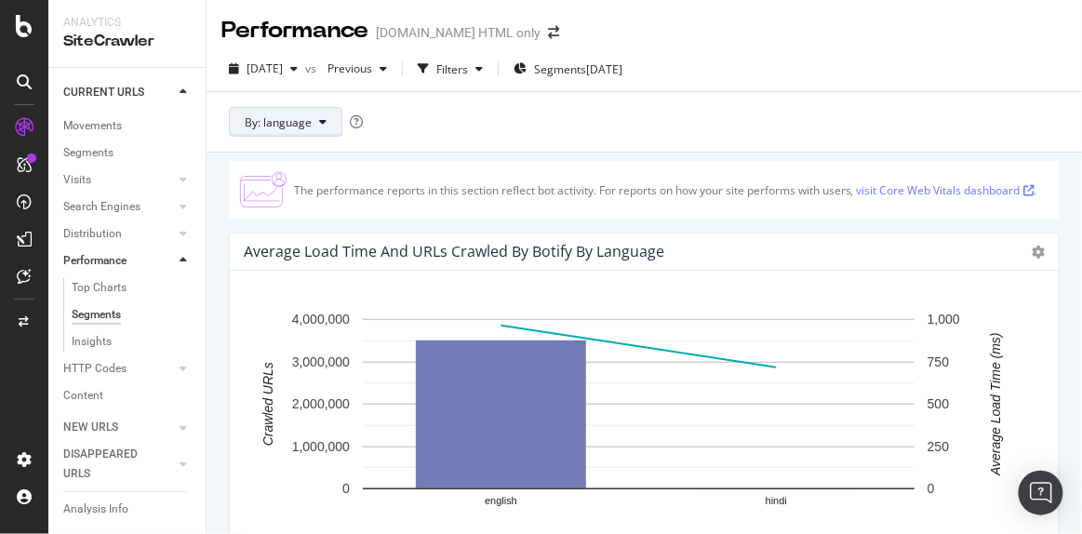
click at [310, 118] on span "By: language" at bounding box center [278, 122] width 67 height 16
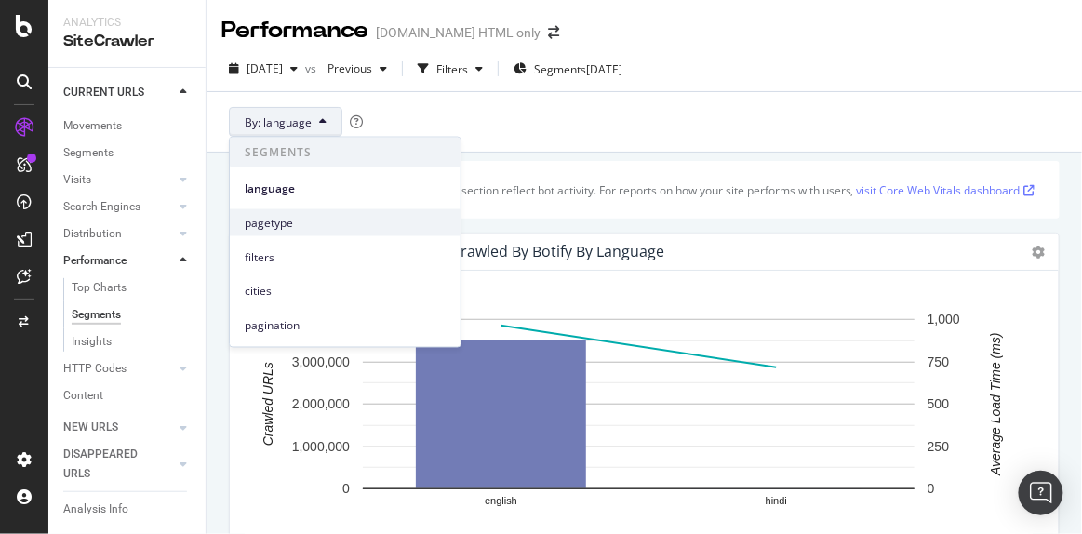
click at [275, 214] on span "pagetype" at bounding box center [345, 222] width 201 height 17
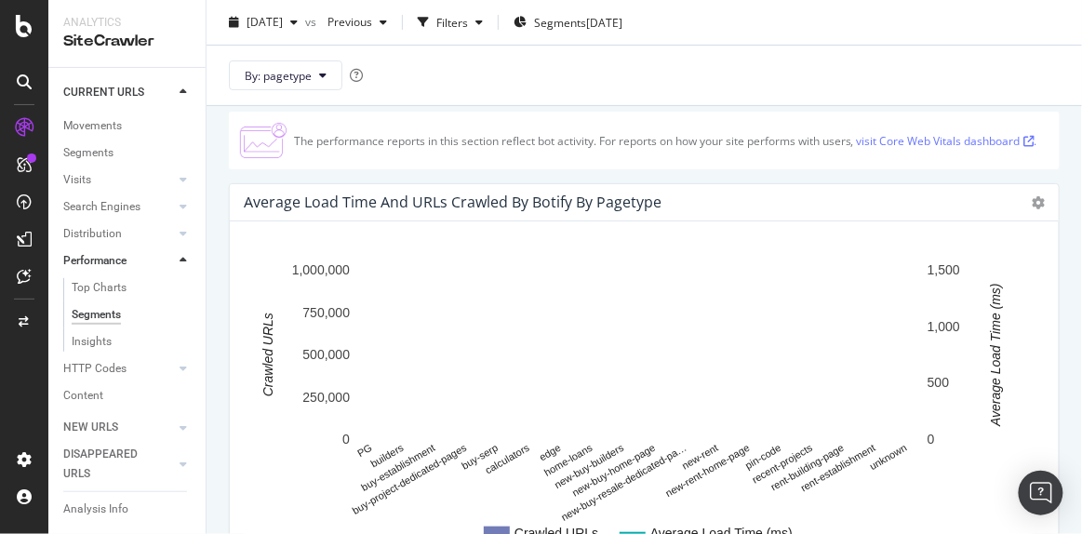
scroll to position [84, 0]
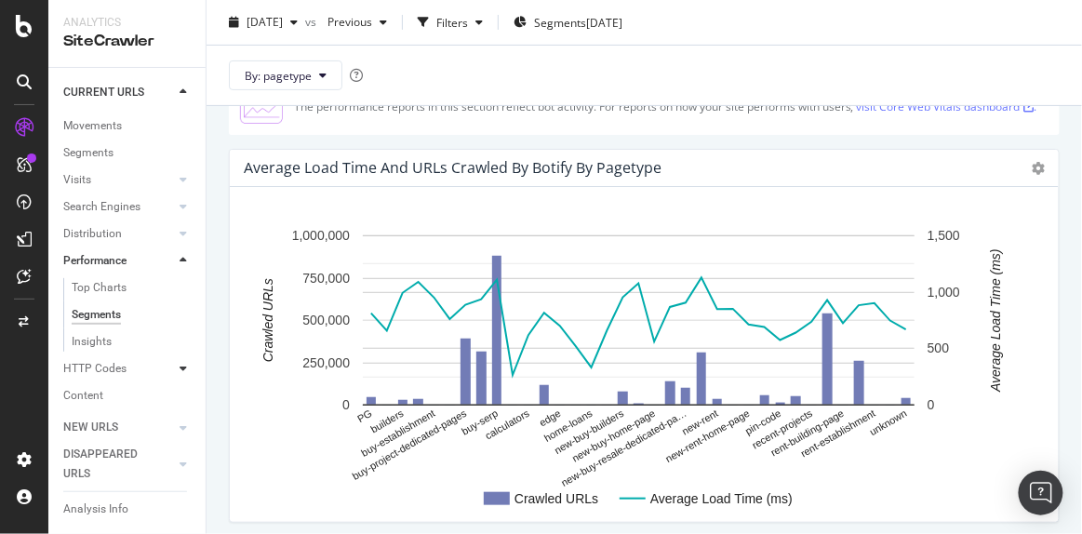
click at [179, 368] on icon at bounding box center [182, 368] width 7 height 11
click at [100, 319] on div "Top Charts" at bounding box center [99, 315] width 55 height 20
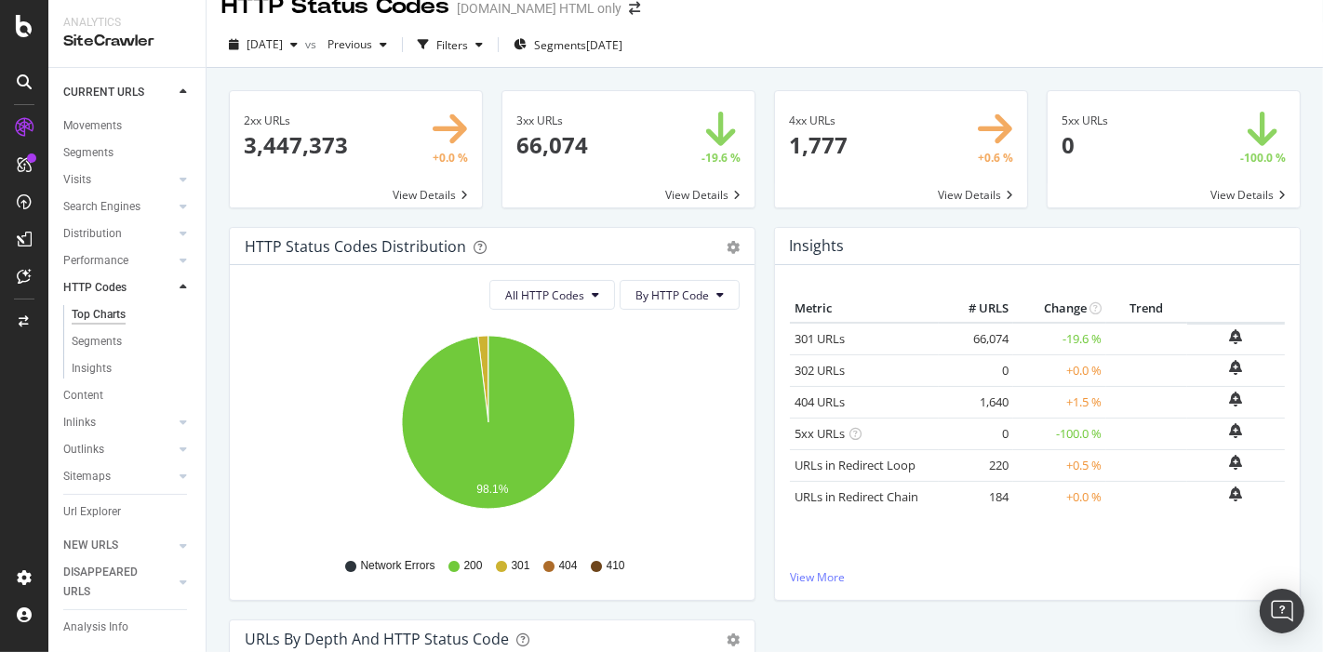
scroll to position [23, 0]
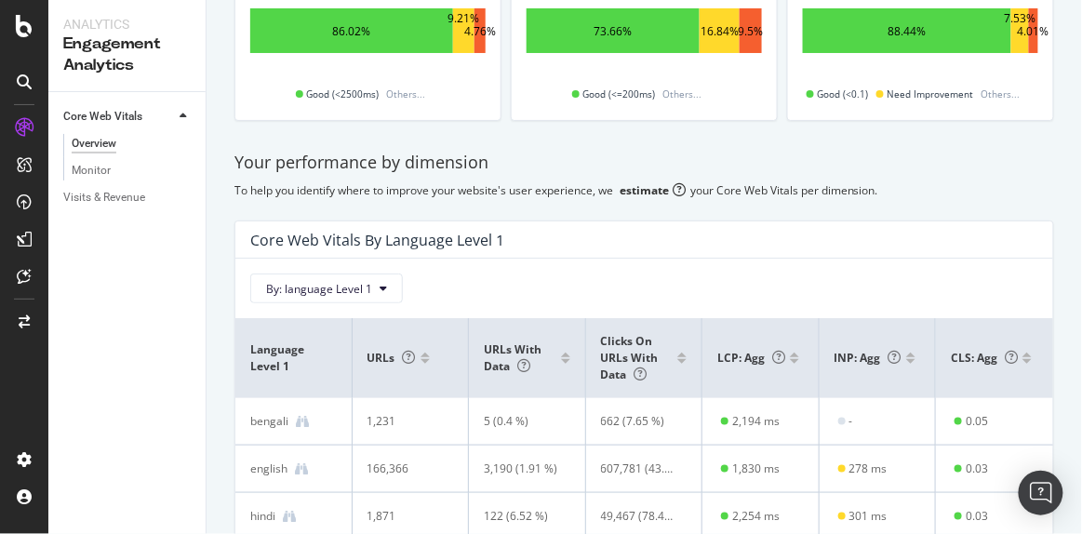
scroll to position [84, 0]
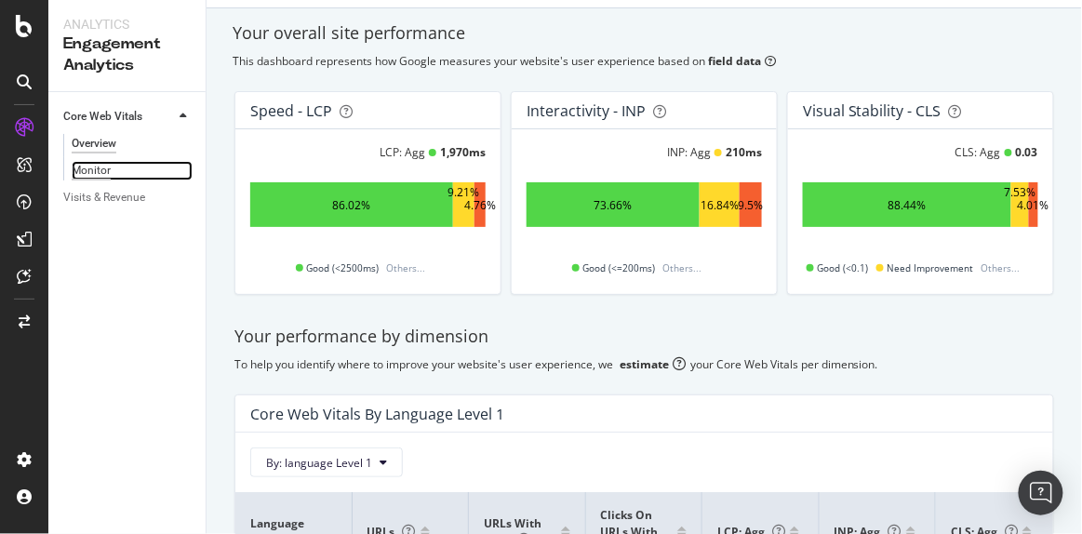
click at [97, 162] on div "Monitor" at bounding box center [91, 171] width 39 height 20
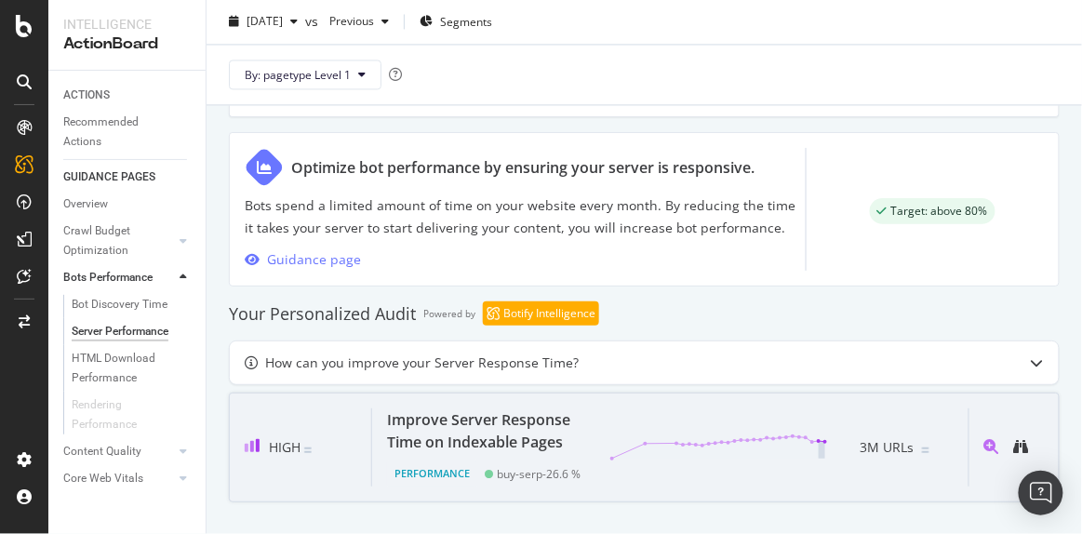
scroll to position [921, 0]
click at [514, 412] on div "Improve Server Response Time on Indexable Pages" at bounding box center [487, 429] width 200 height 45
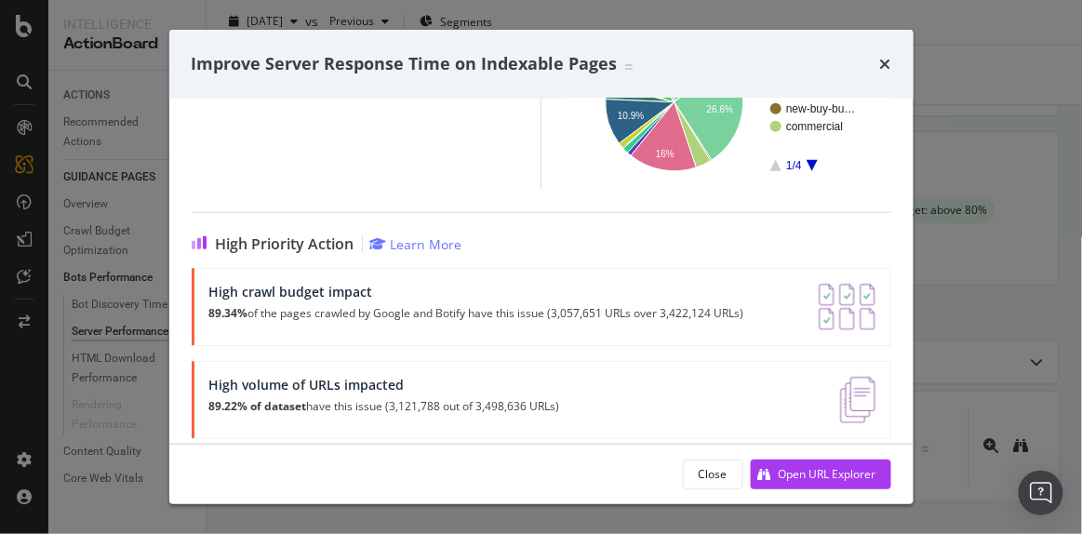
scroll to position [422, 0]
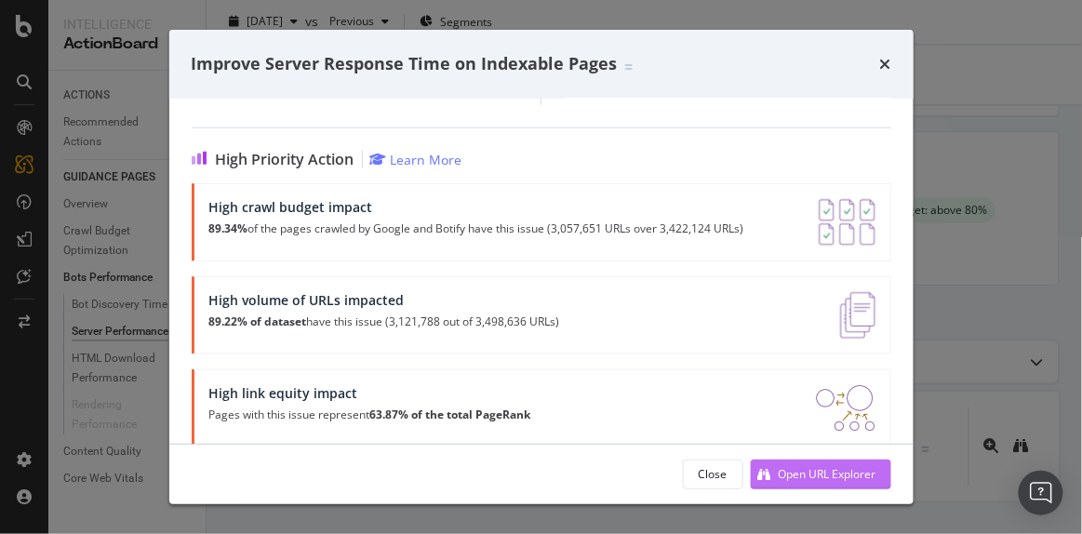
click at [814, 475] on div "Open URL Explorer" at bounding box center [827, 474] width 98 height 16
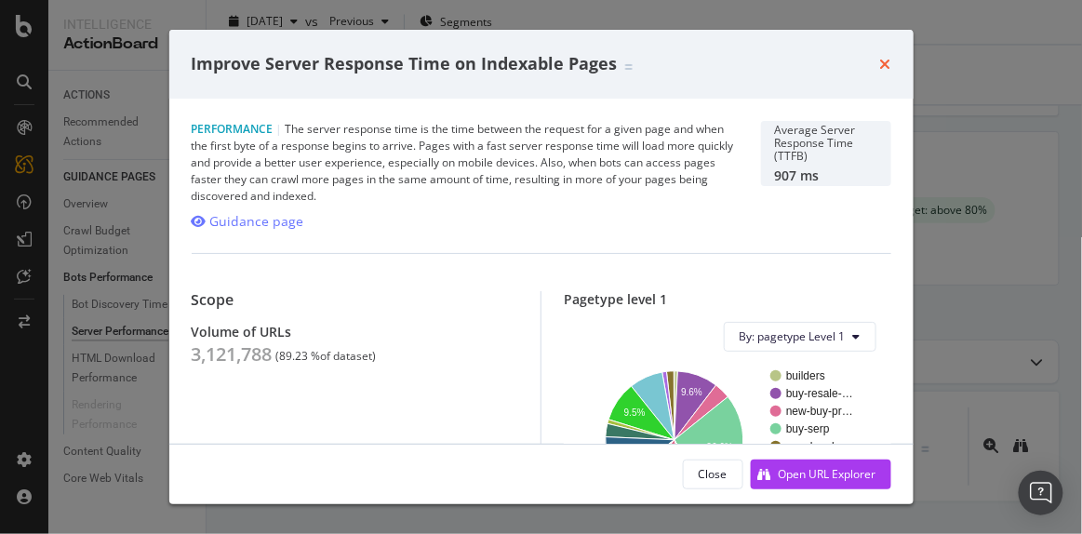
click at [887, 58] on icon "times" at bounding box center [885, 64] width 11 height 15
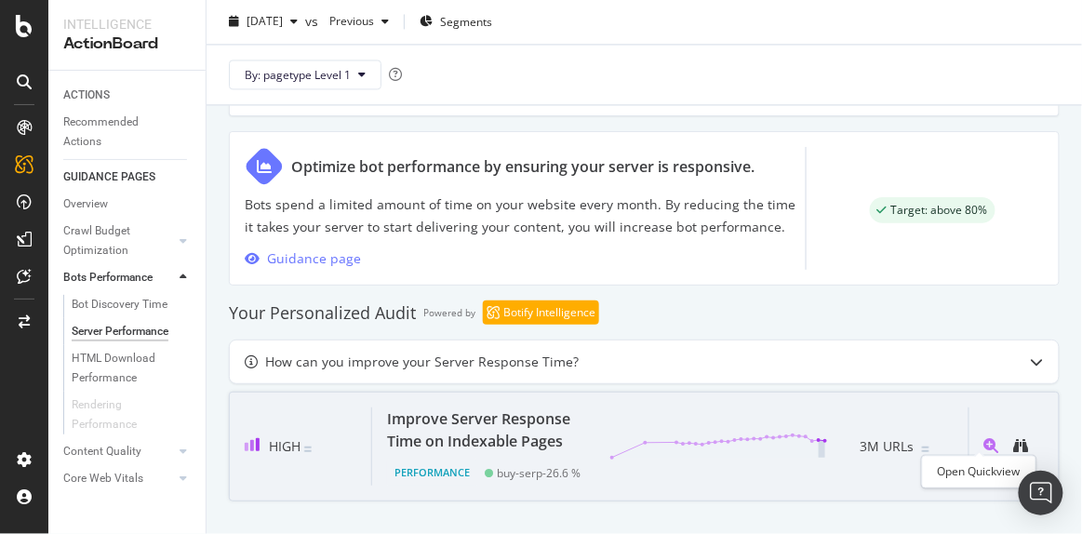
click at [984, 439] on icon "magnifying-glass-plus" at bounding box center [991, 445] width 15 height 15
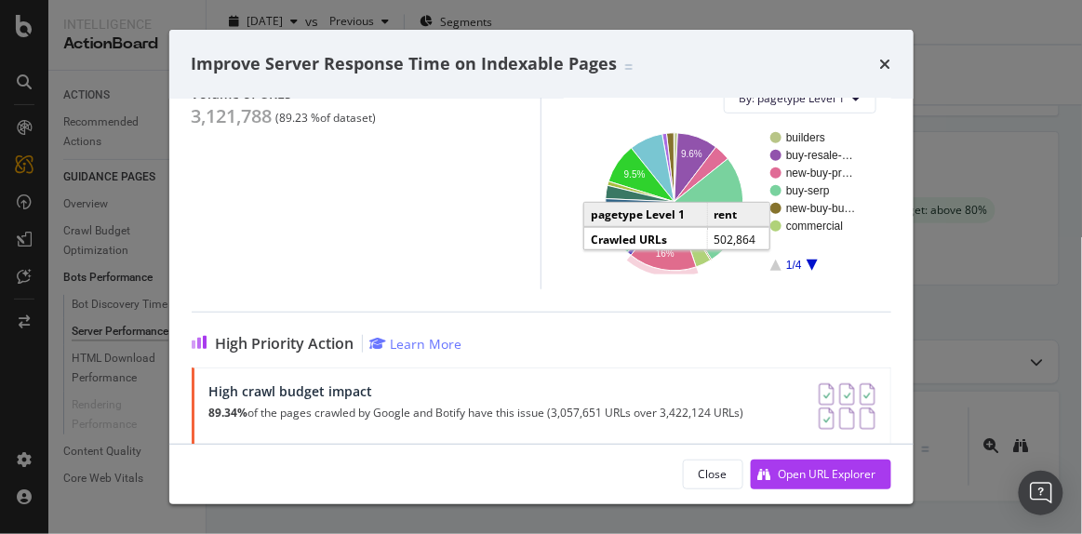
scroll to position [338, 0]
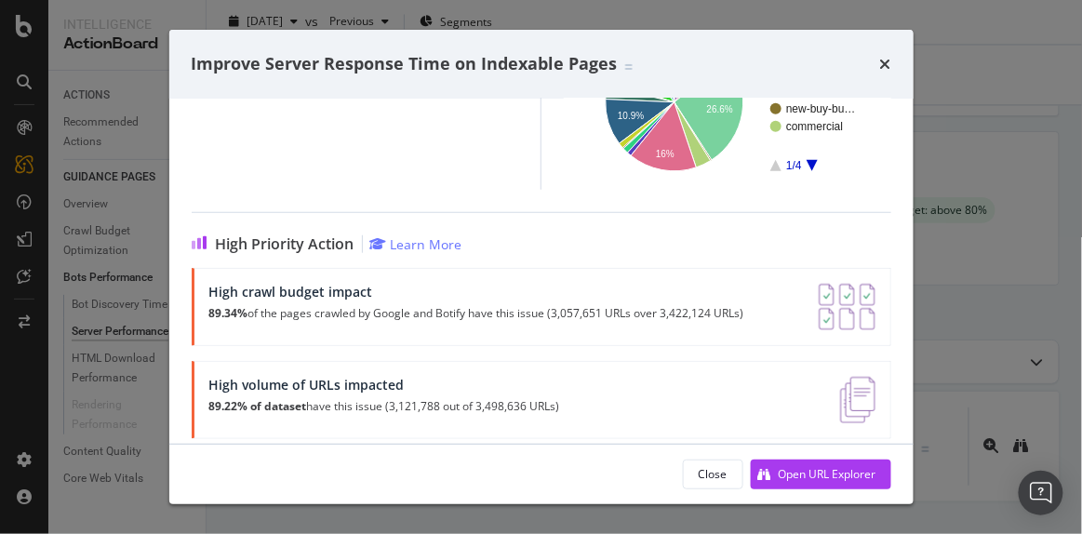
click at [896, 62] on div "Improve Server Response Time on Indexable Pages" at bounding box center [541, 64] width 744 height 69
click at [885, 65] on icon "times" at bounding box center [885, 64] width 11 height 15
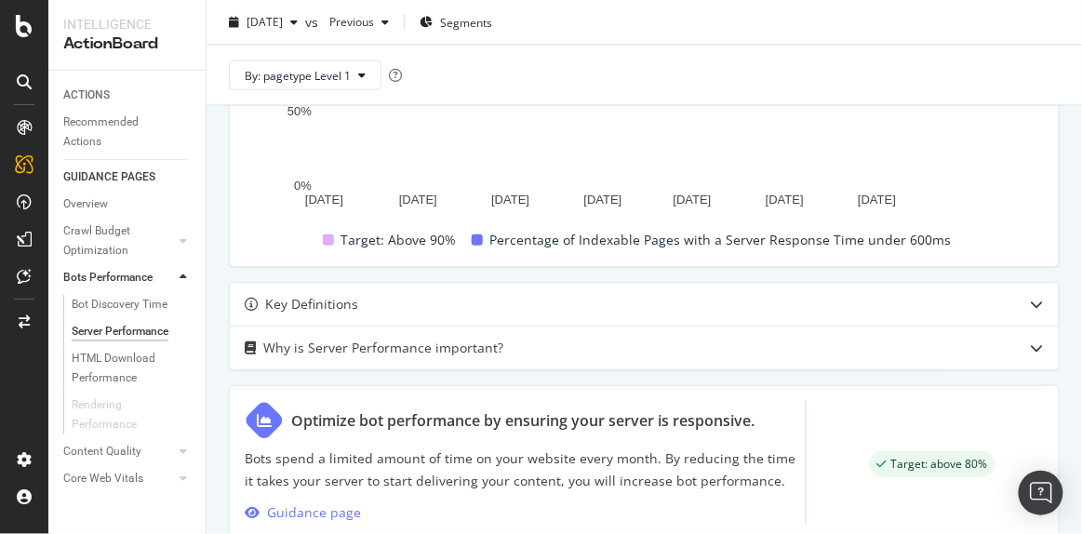
scroll to position [498, 0]
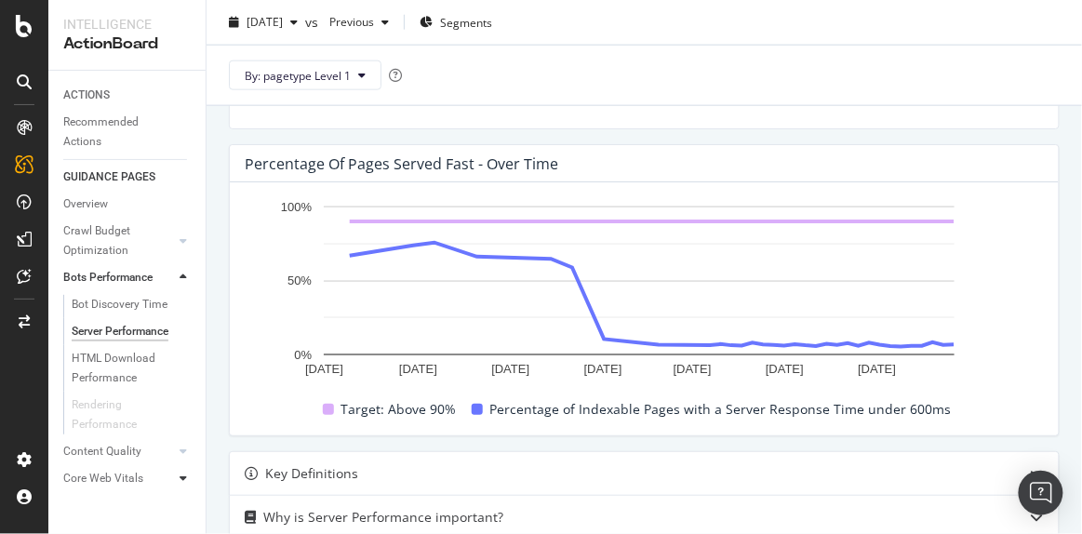
click at [184, 481] on icon at bounding box center [182, 477] width 7 height 11
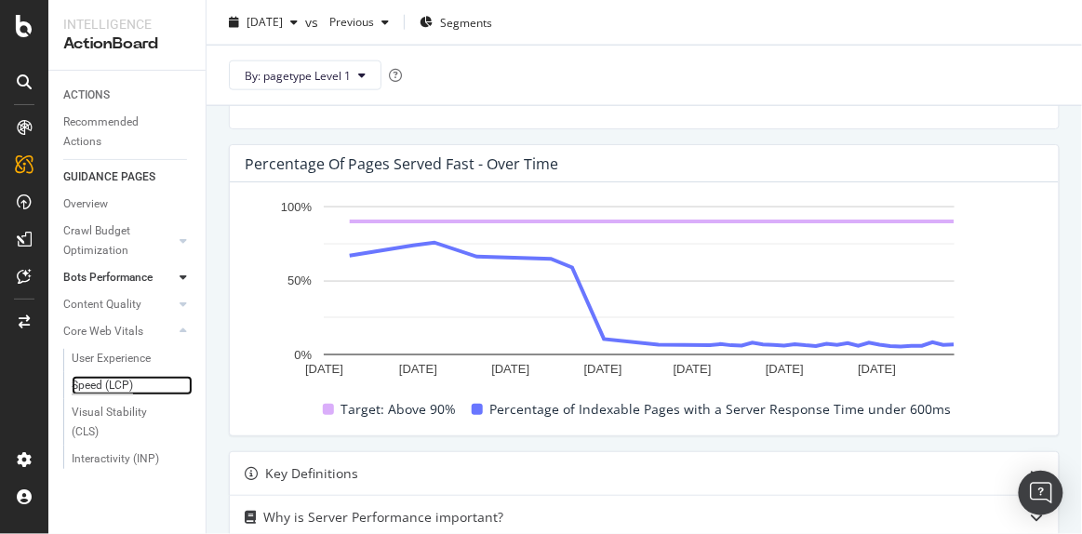
click at [117, 385] on div "Speed (LCP)" at bounding box center [102, 386] width 61 height 20
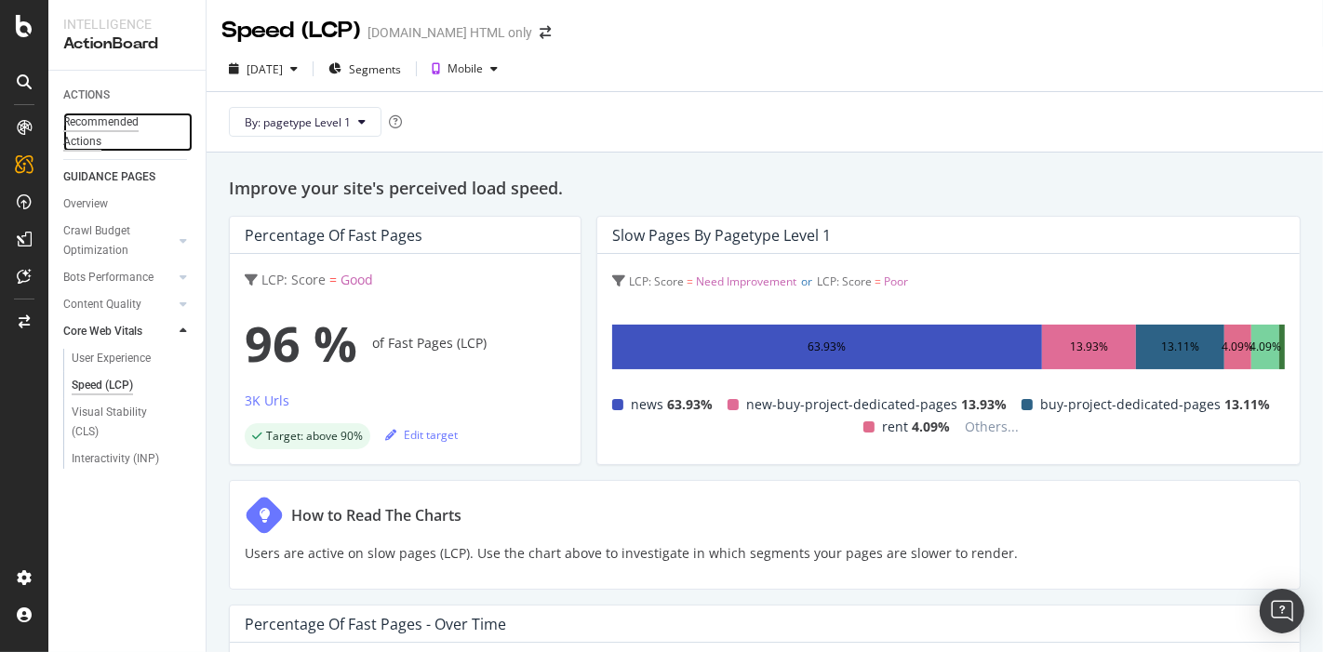
click at [80, 140] on div "Recommended Actions" at bounding box center [119, 132] width 112 height 39
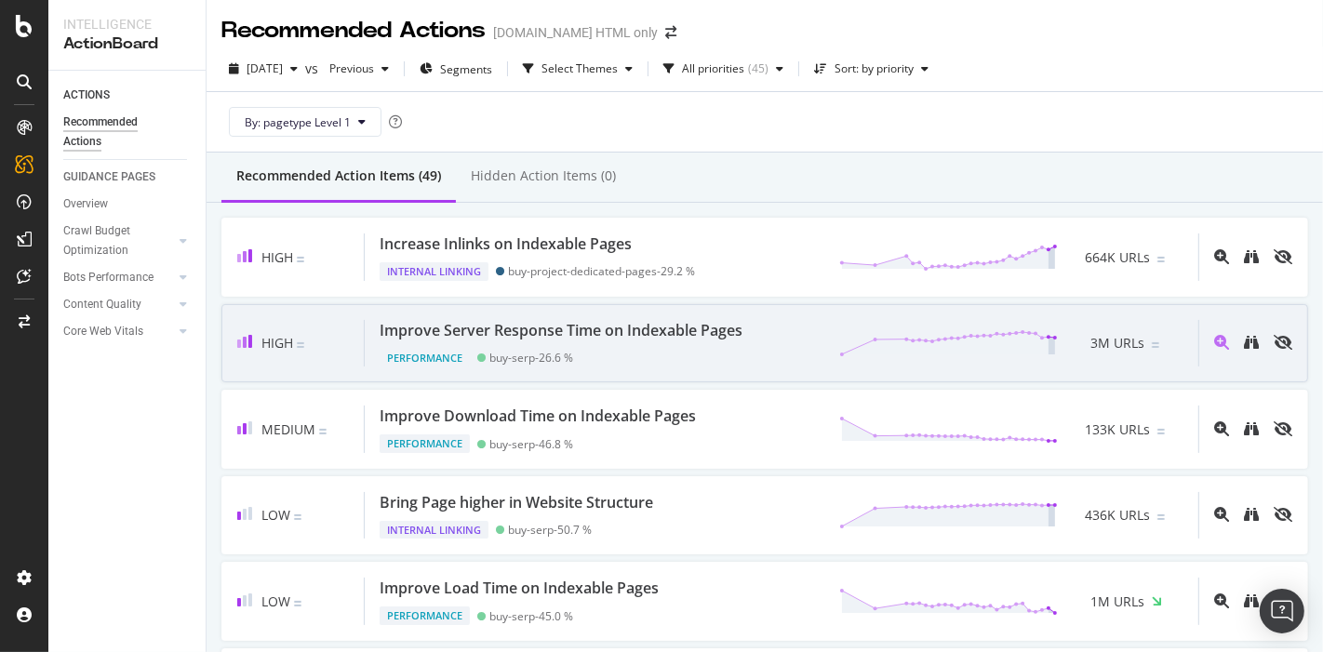
click at [601, 326] on div "Improve Server Response Time on Indexable Pages" at bounding box center [560, 330] width 363 height 21
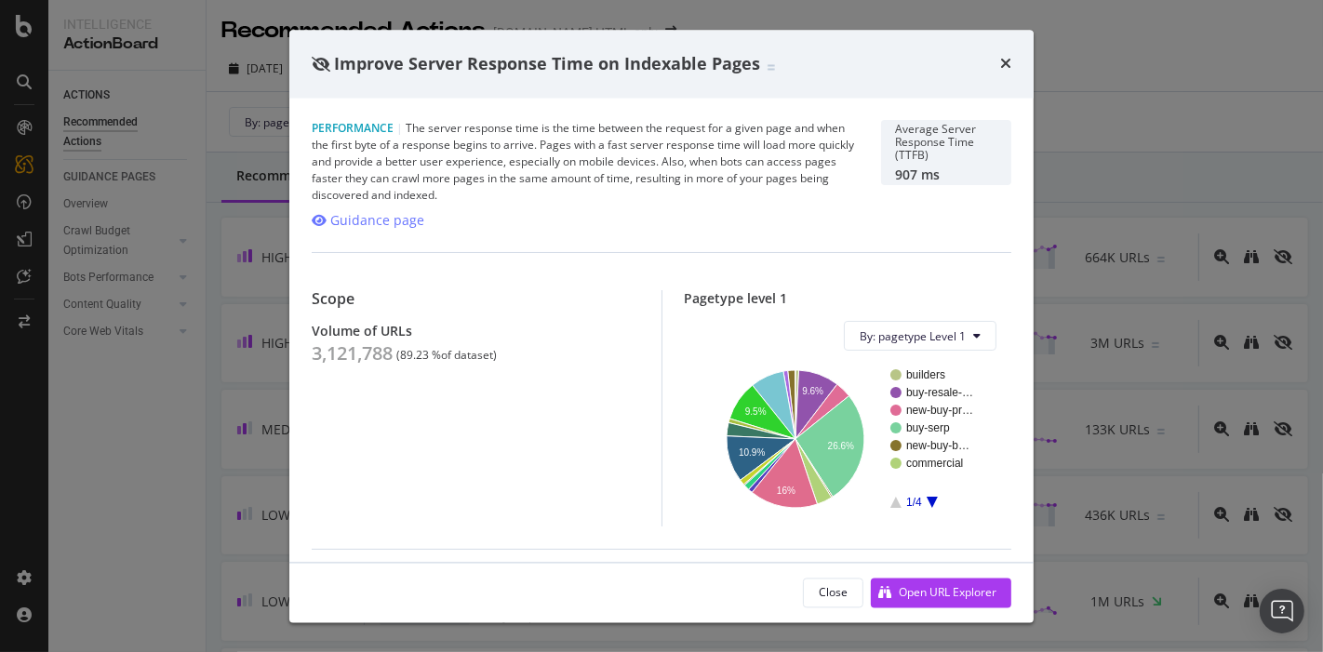
click at [998, 51] on div "Improve Server Response Time on Indexable Pages" at bounding box center [661, 64] width 744 height 69
click at [1009, 62] on icon "times" at bounding box center [1005, 64] width 11 height 15
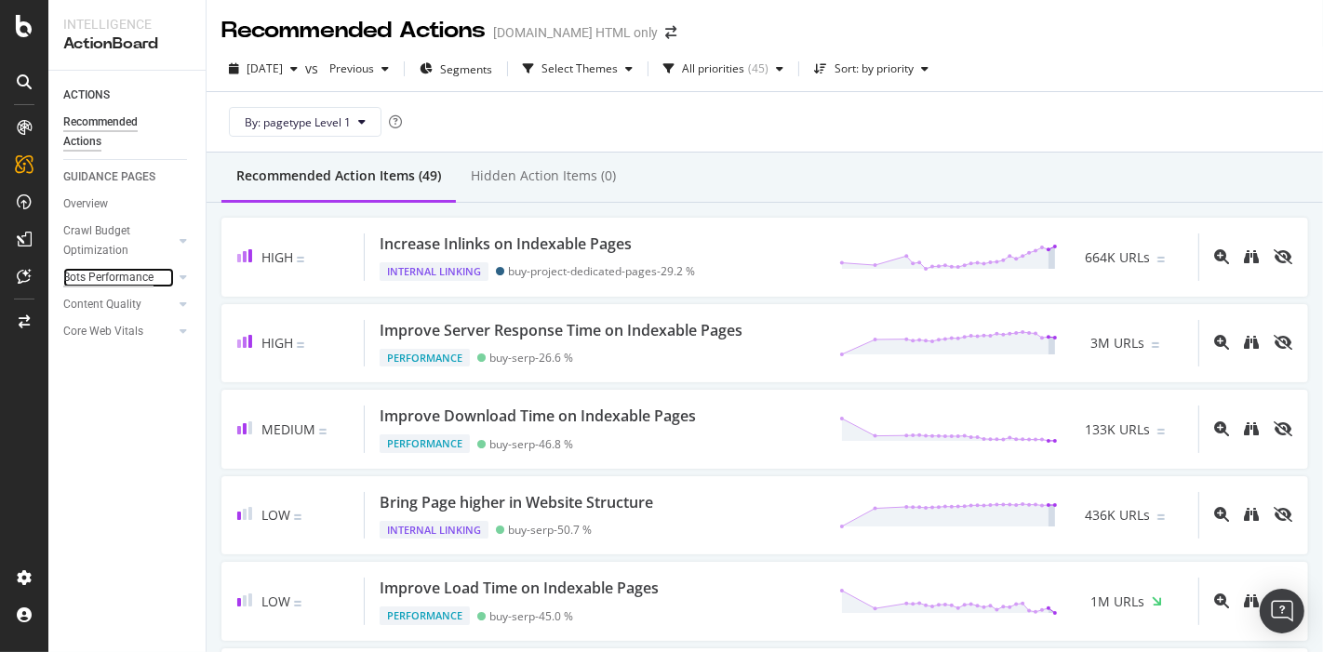
click at [113, 272] on div "Bots Performance" at bounding box center [108, 278] width 90 height 20
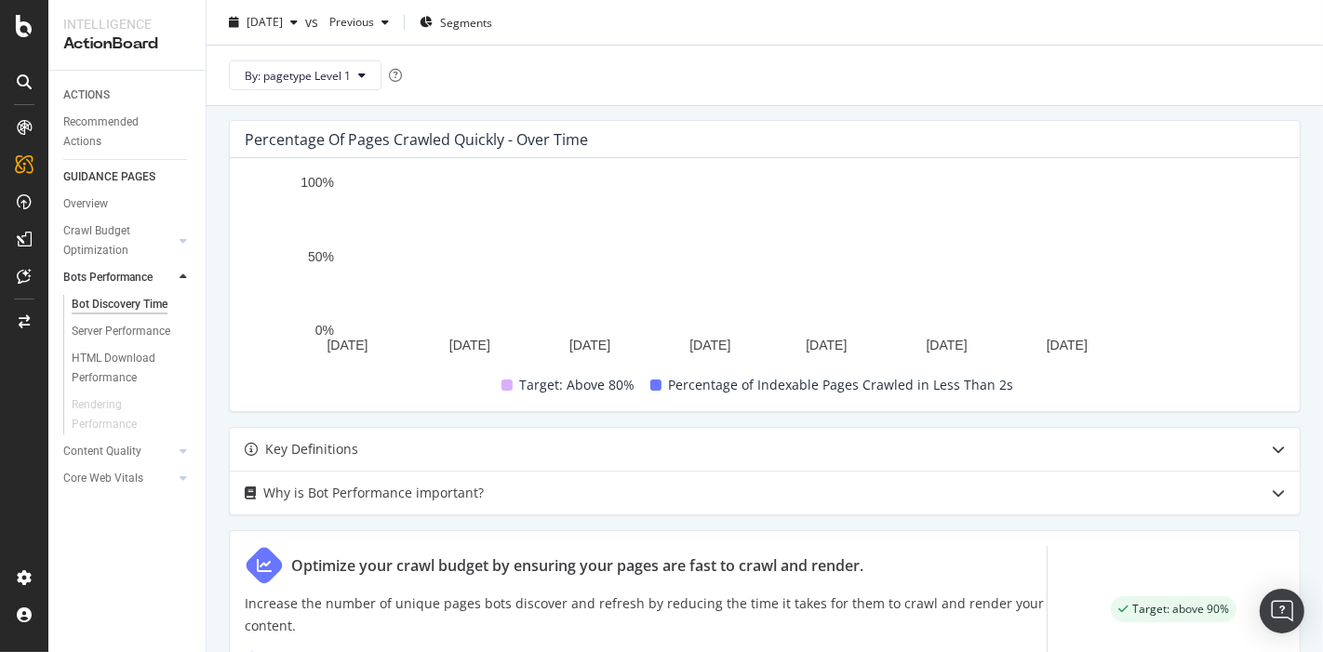
scroll to position [413, 0]
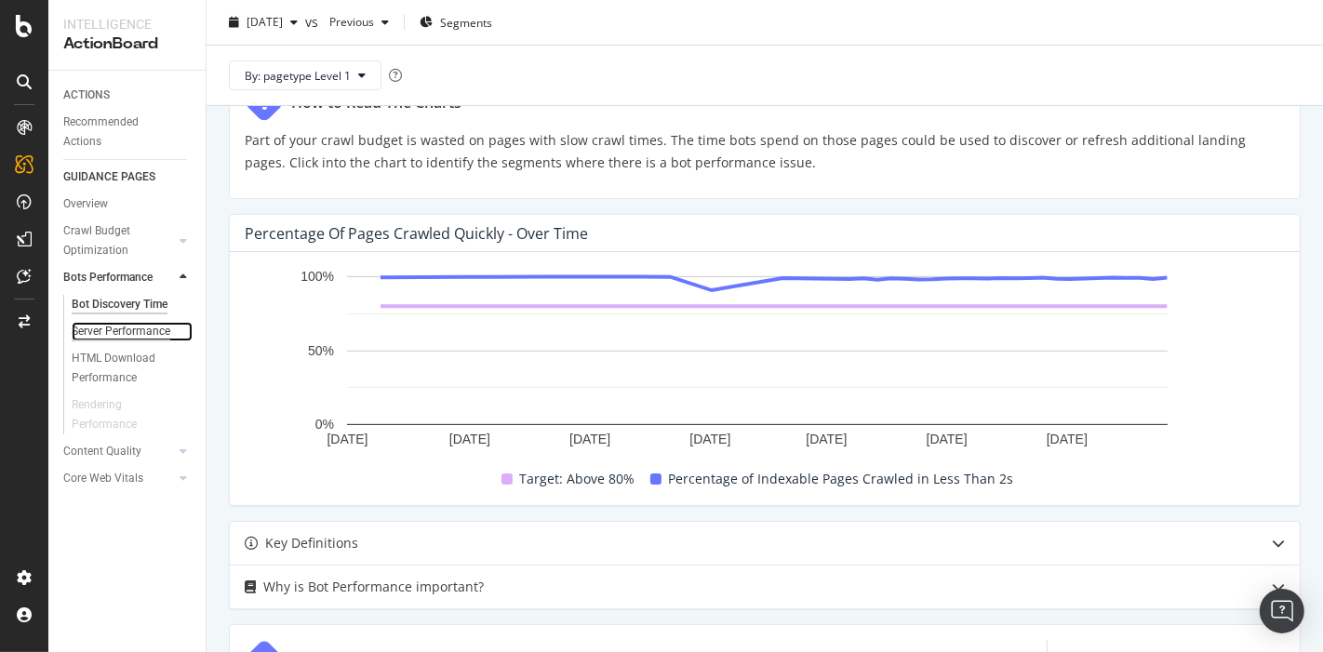
click at [140, 334] on div "Server Performance" at bounding box center [121, 332] width 99 height 20
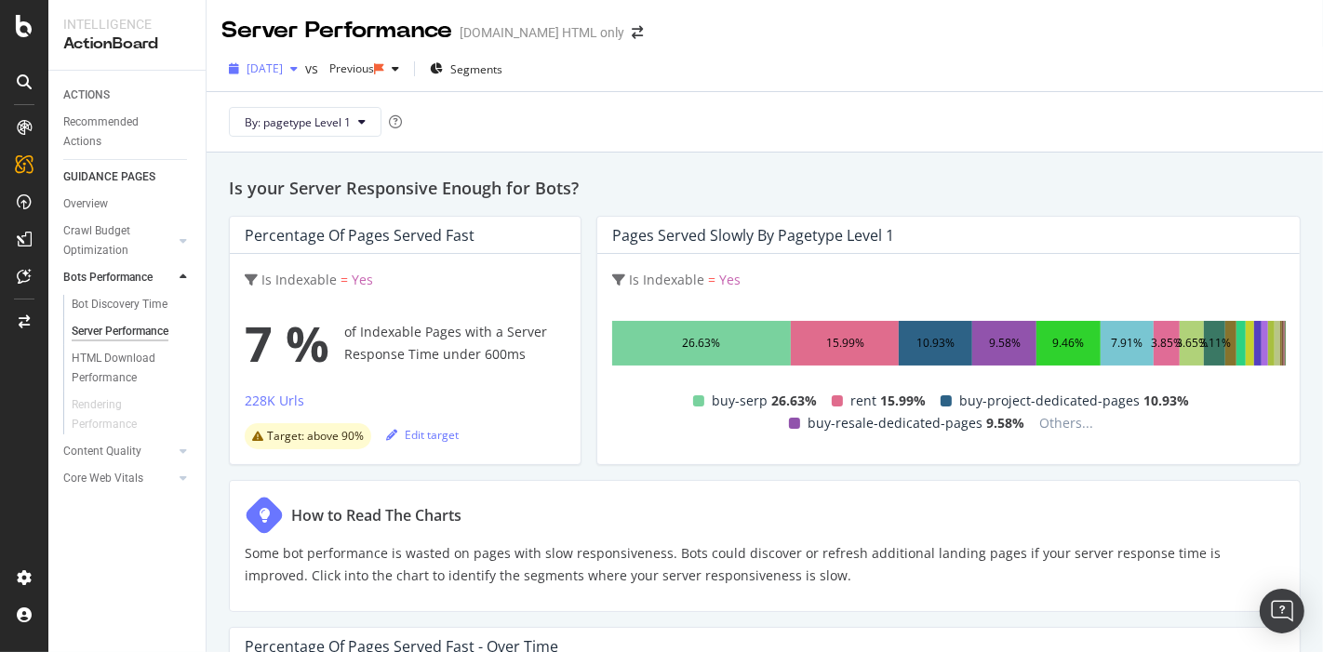
click at [283, 67] on span "2025 Aug. 21st" at bounding box center [264, 68] width 36 height 16
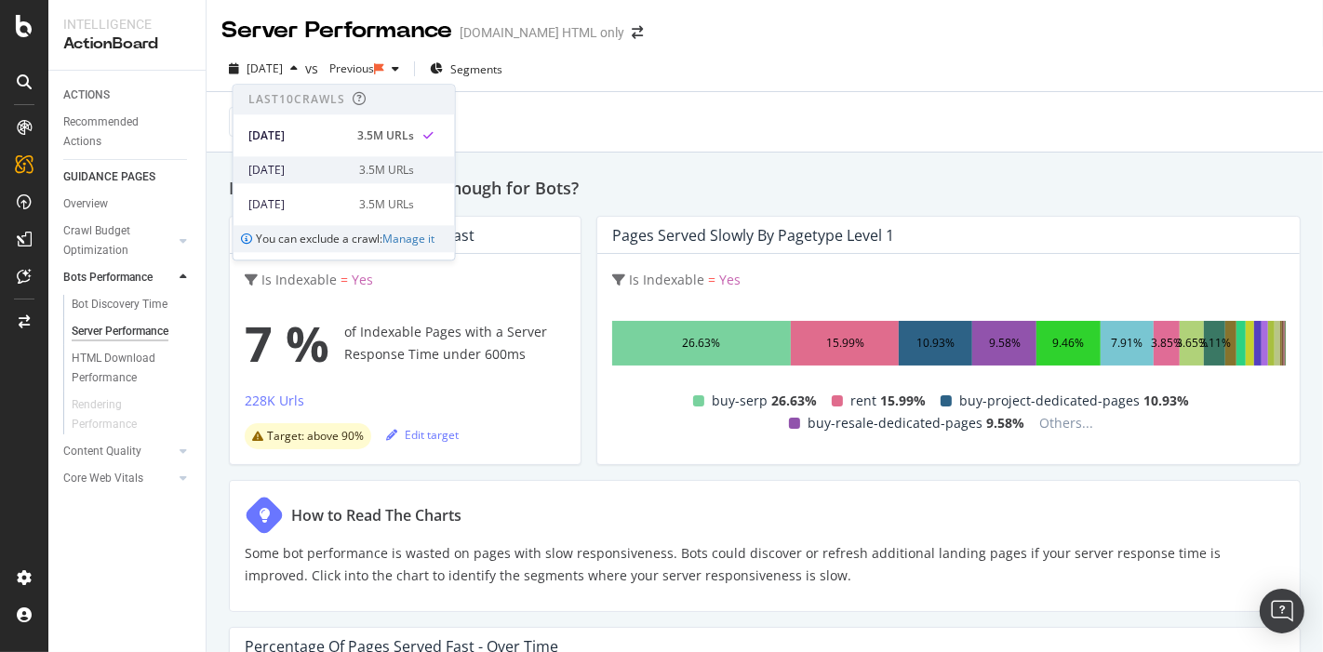
click at [283, 166] on div "2025 Aug. 14th" at bounding box center [298, 170] width 100 height 17
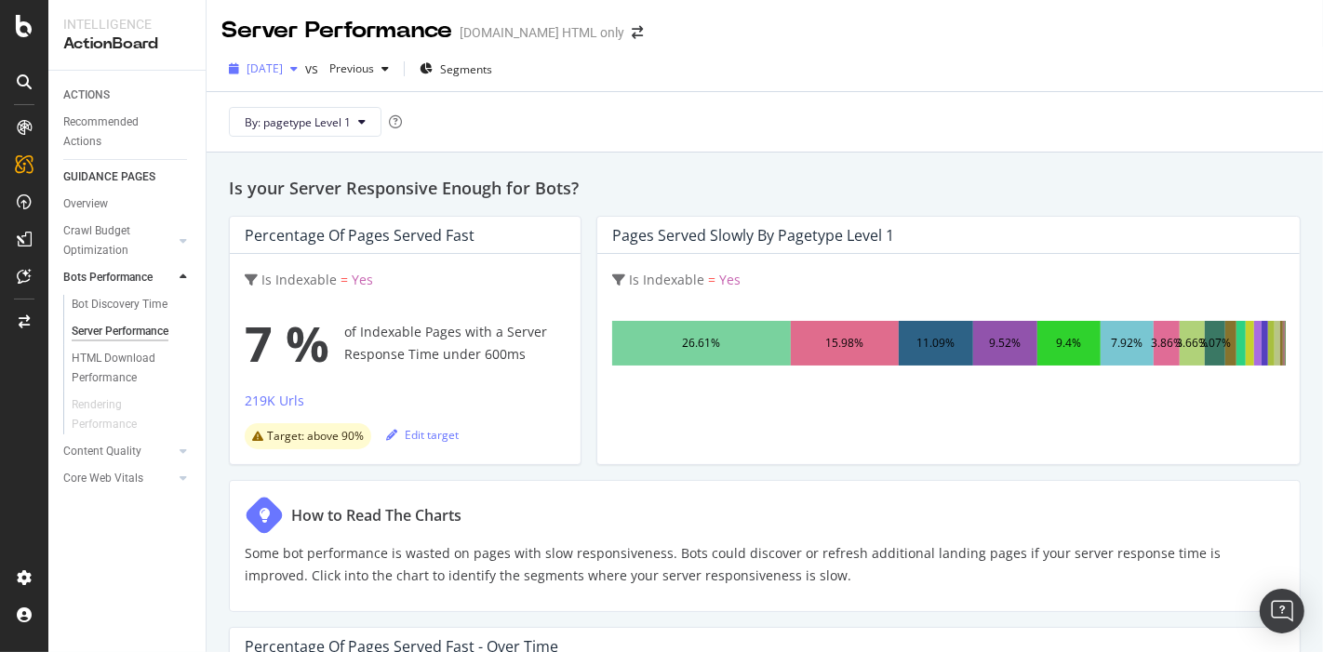
click at [265, 69] on span "2025 Aug. 14th" at bounding box center [264, 68] width 36 height 16
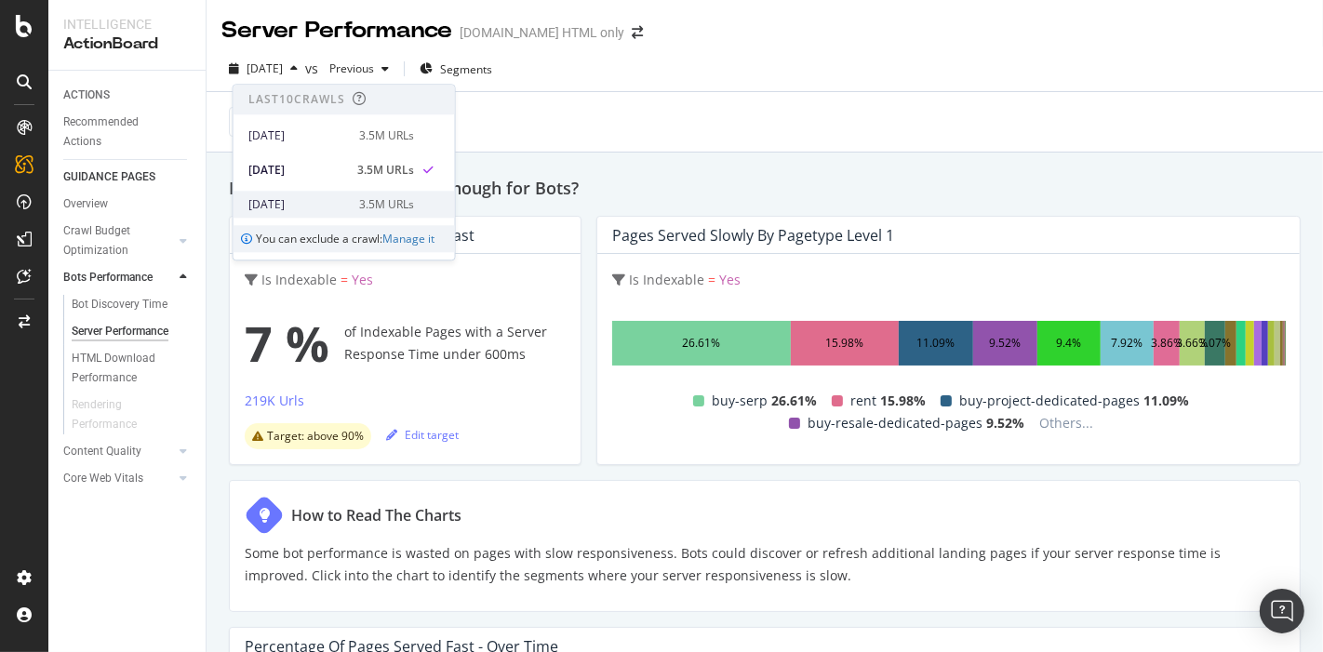
click at [315, 206] on div "2025 Aug. 7th" at bounding box center [298, 204] width 100 height 17
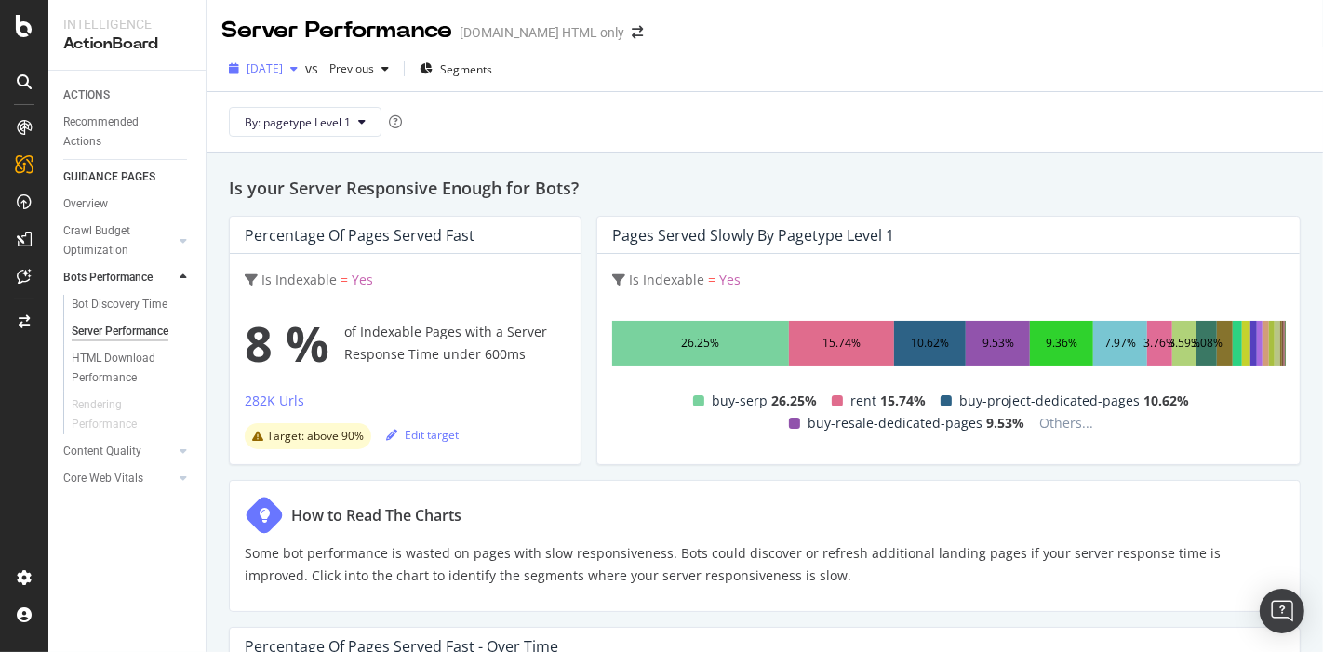
click at [297, 55] on div "2025 Aug. 7th" at bounding box center [263, 69] width 84 height 28
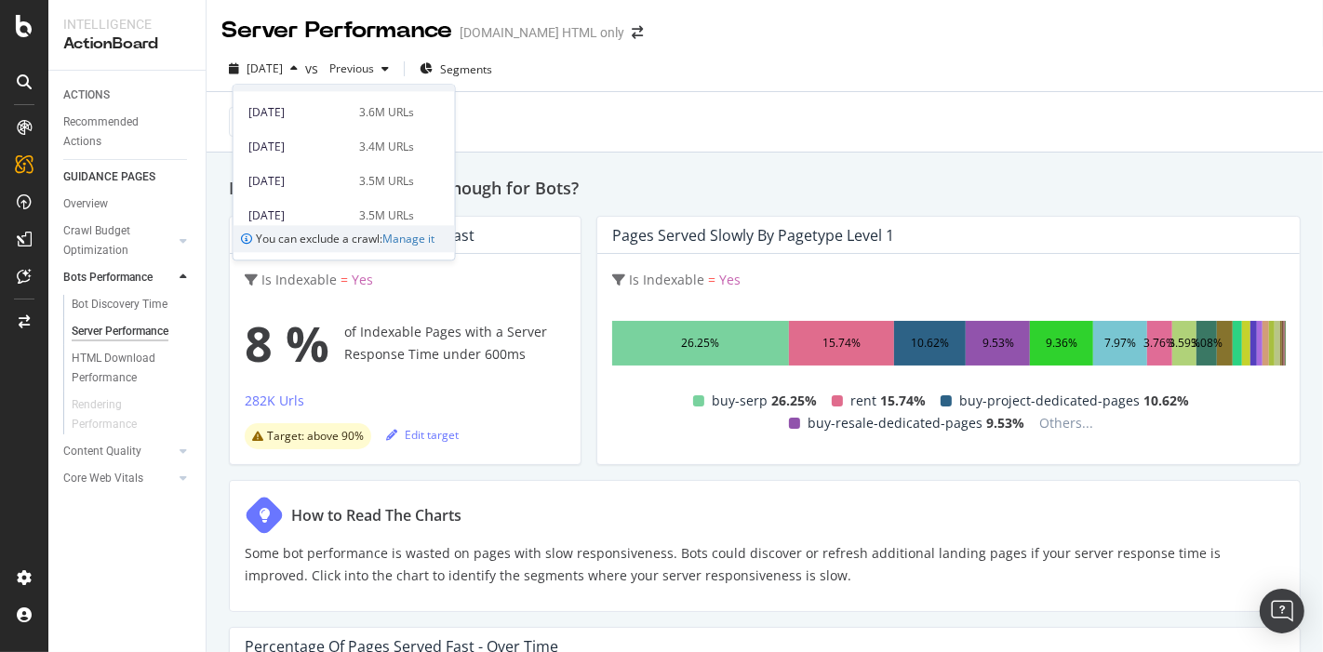
scroll to position [413, 0]
click at [361, 192] on div "3.5M URLs" at bounding box center [386, 200] width 55 height 17
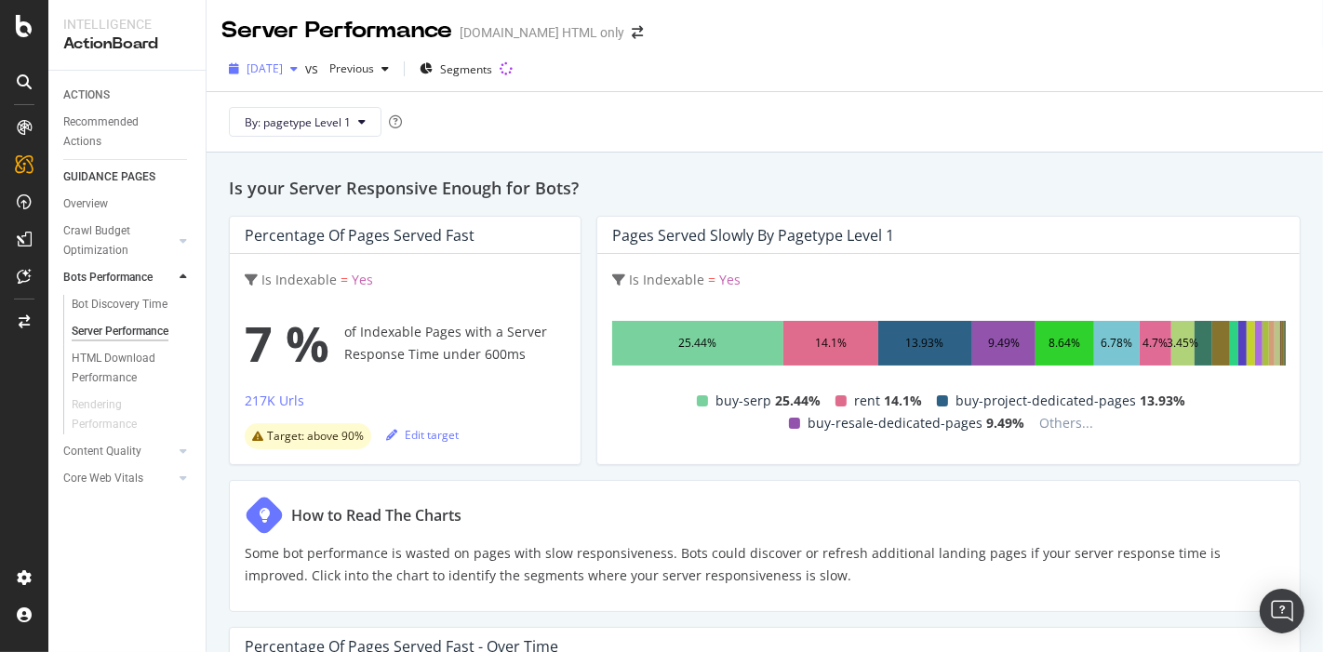
click at [283, 75] on span "2025 Feb. 7th" at bounding box center [264, 68] width 36 height 16
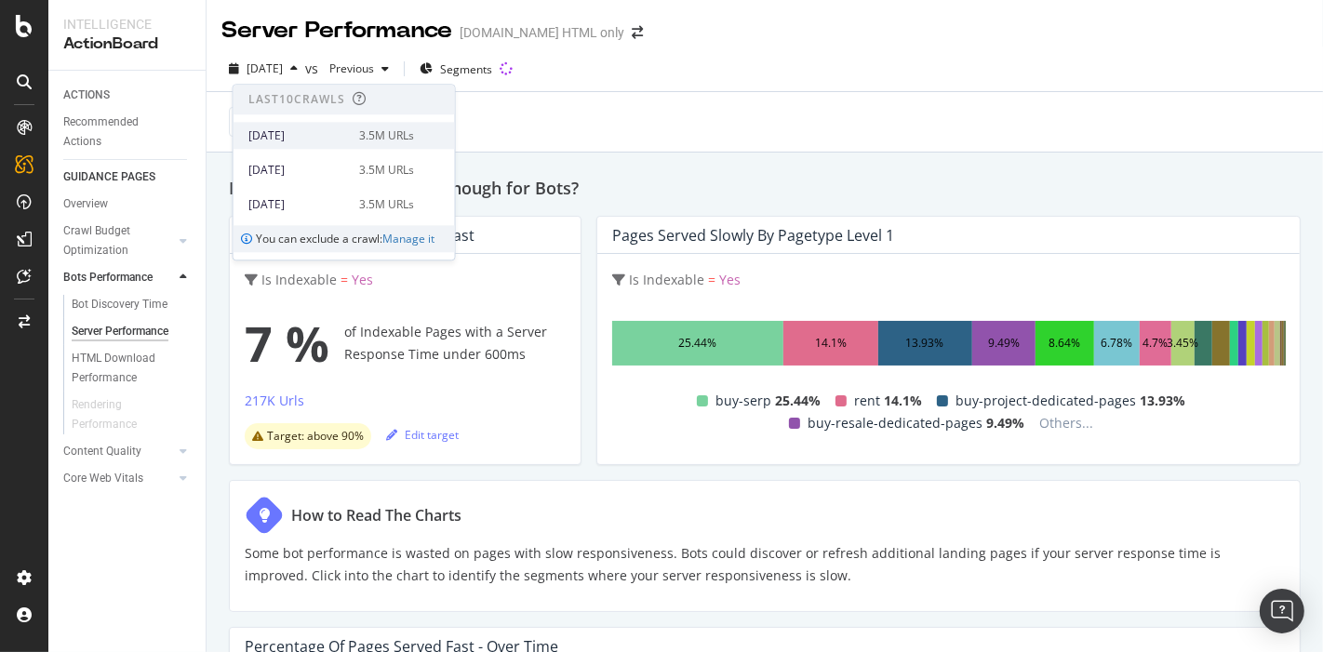
click at [293, 141] on div "2025 Aug. 21st" at bounding box center [298, 135] width 100 height 17
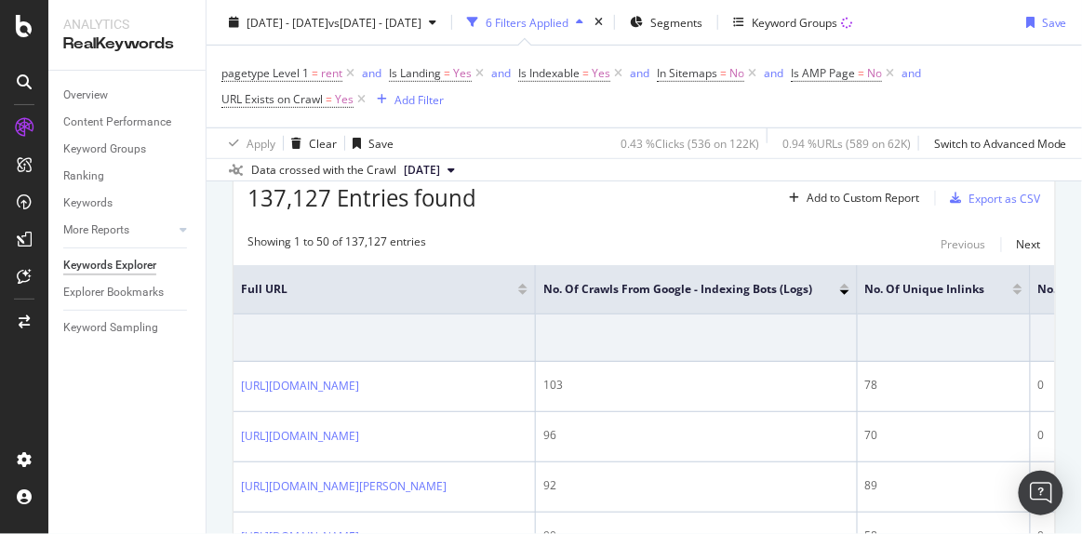
scroll to position [253, 0]
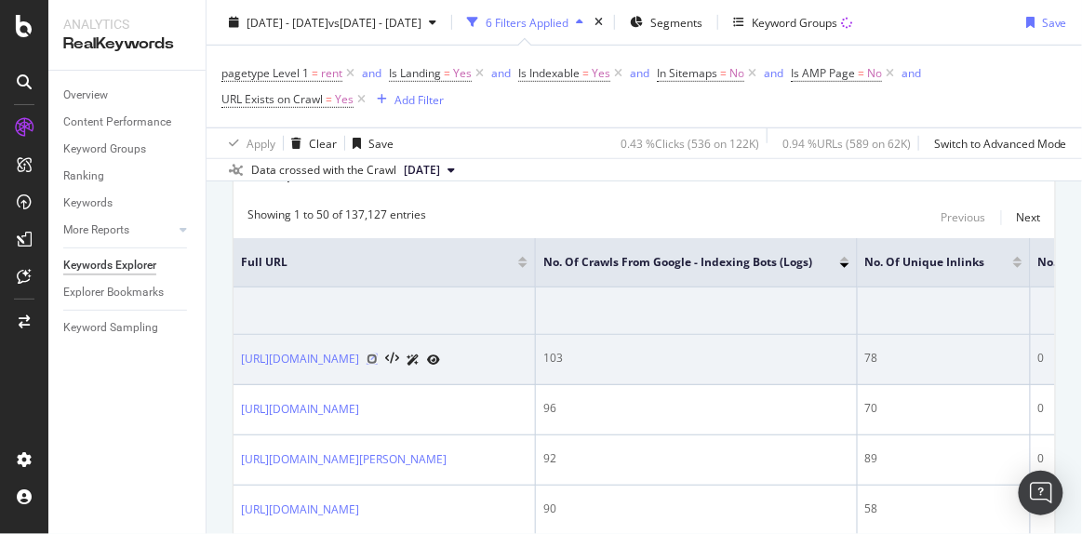
click at [378, 365] on icon at bounding box center [371, 358] width 11 height 11
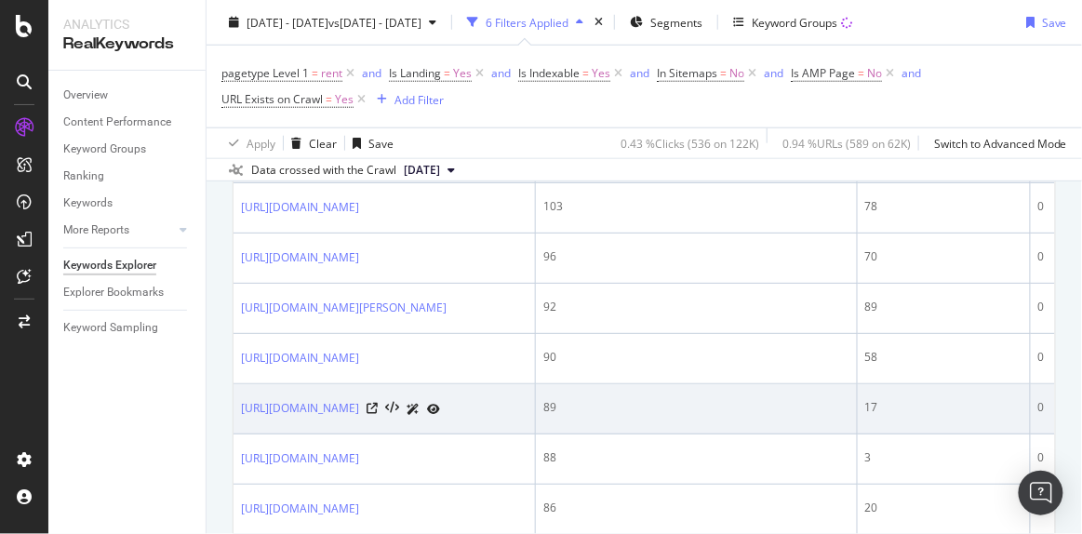
scroll to position [507, 0]
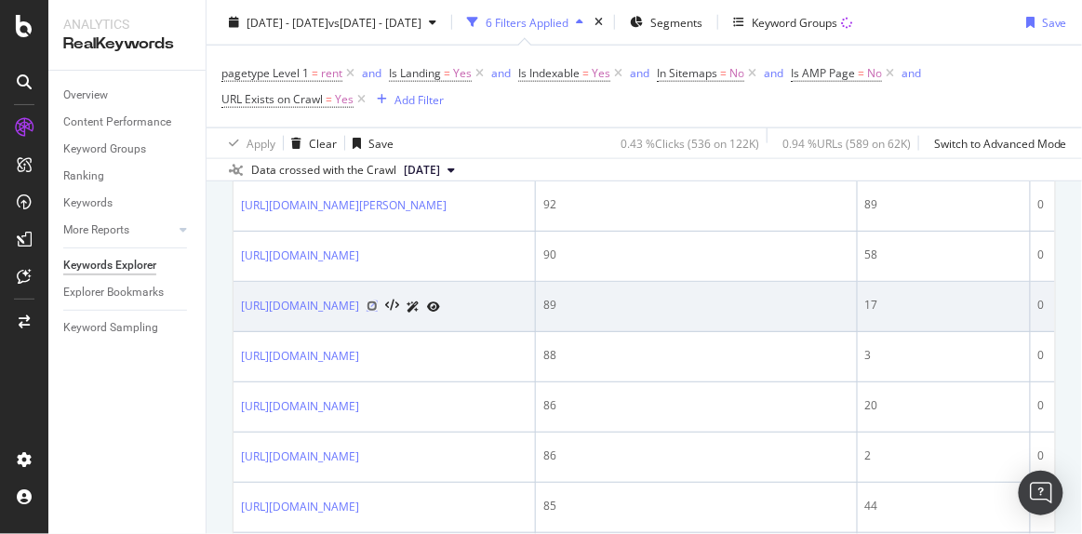
click at [378, 312] on icon at bounding box center [371, 305] width 11 height 11
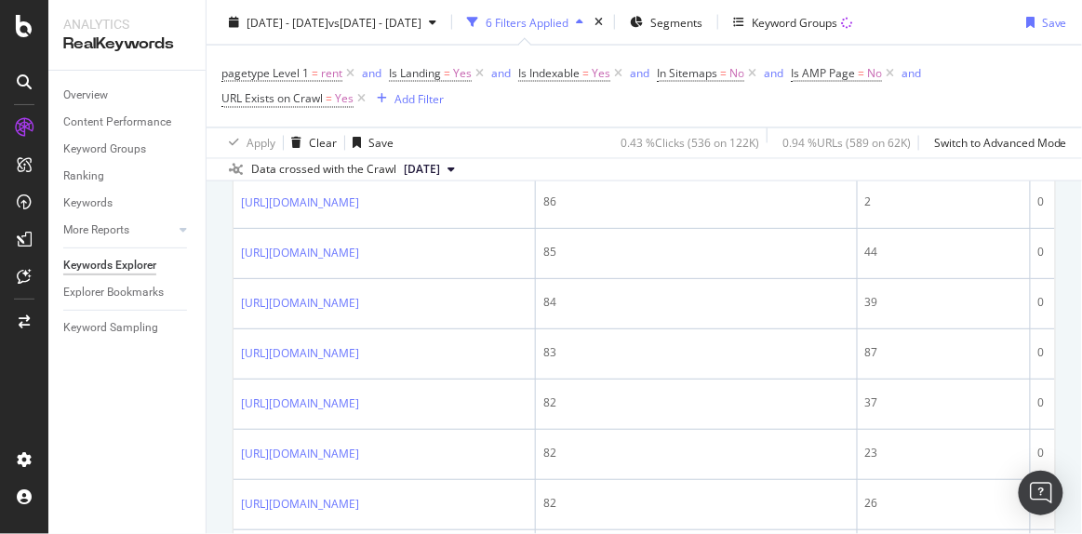
scroll to position [929, 0]
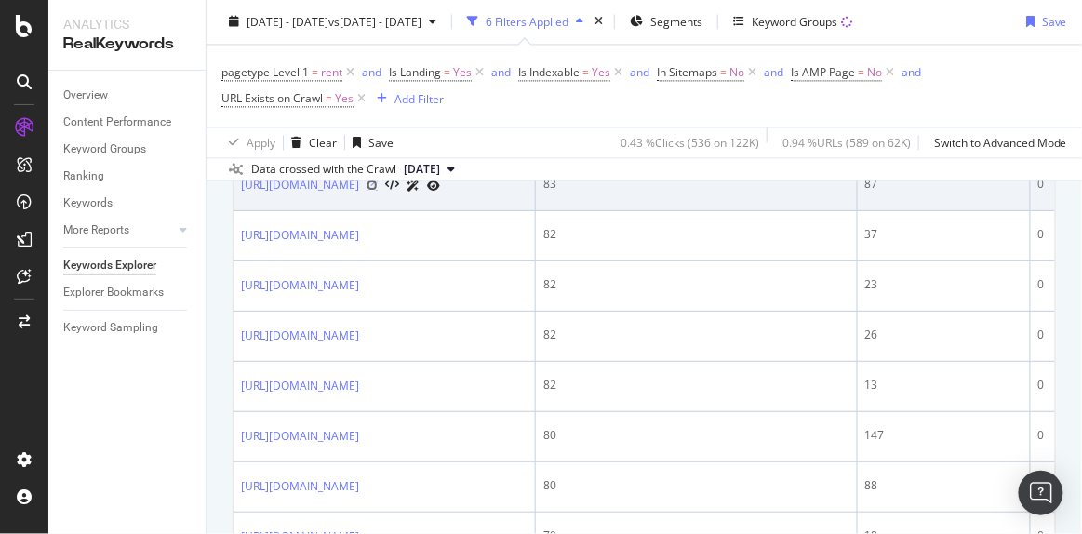
click at [378, 191] on icon at bounding box center [371, 184] width 11 height 11
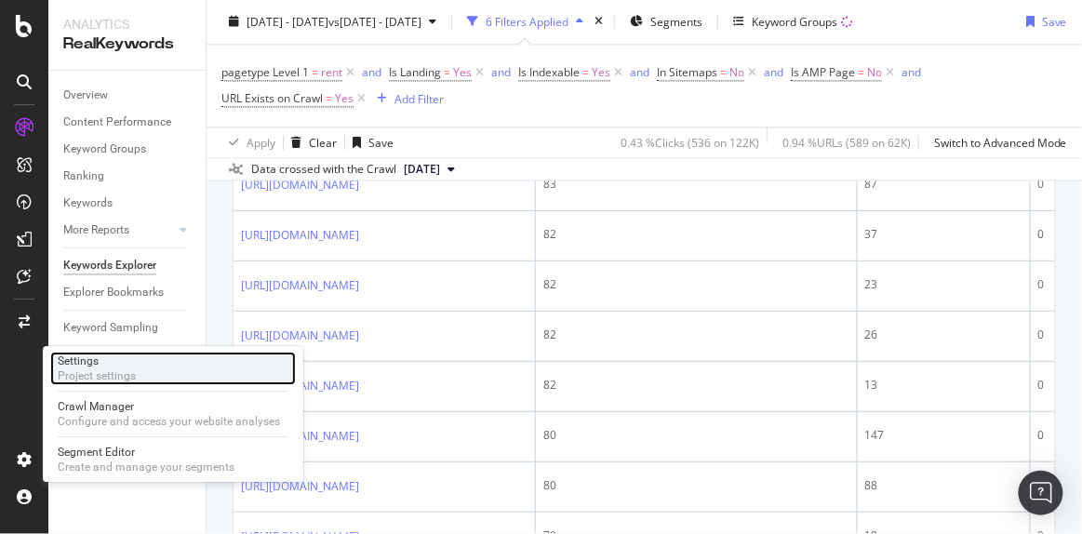
click at [137, 378] on div "Settings Project settings" at bounding box center [173, 368] width 246 height 33
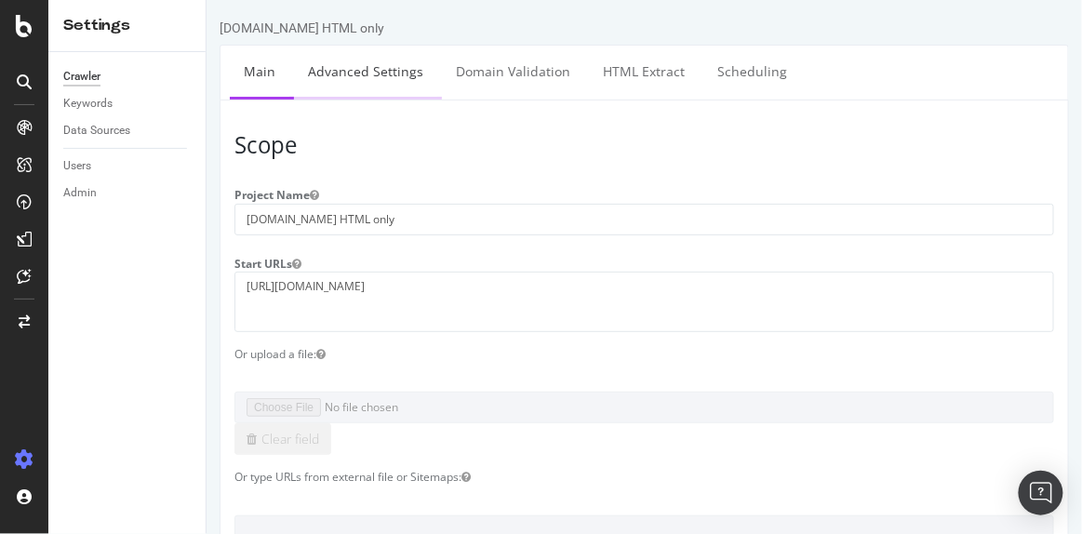
click at [374, 76] on link "Advanced Settings" at bounding box center [364, 71] width 143 height 51
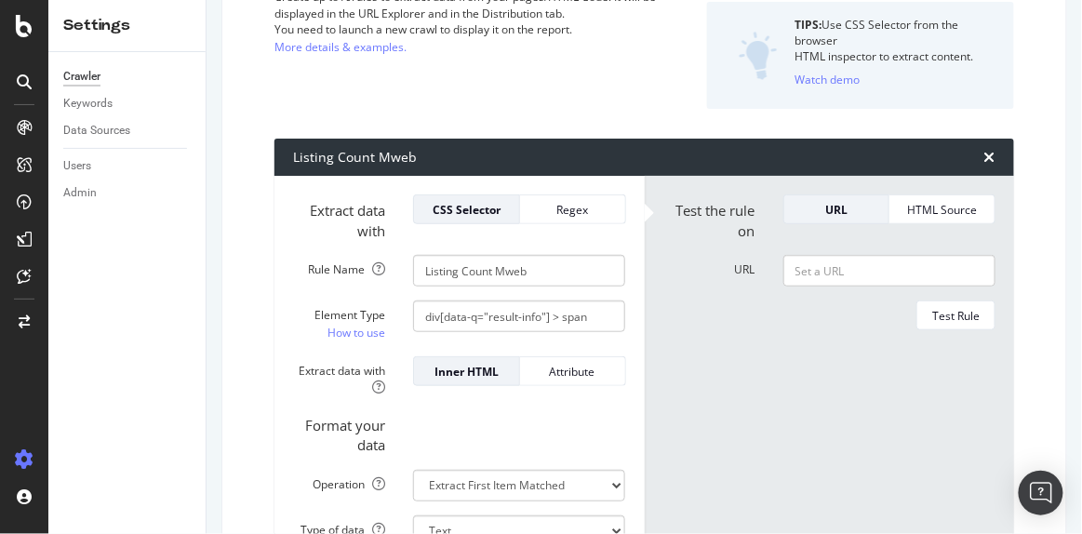
scroll to position [126, 0]
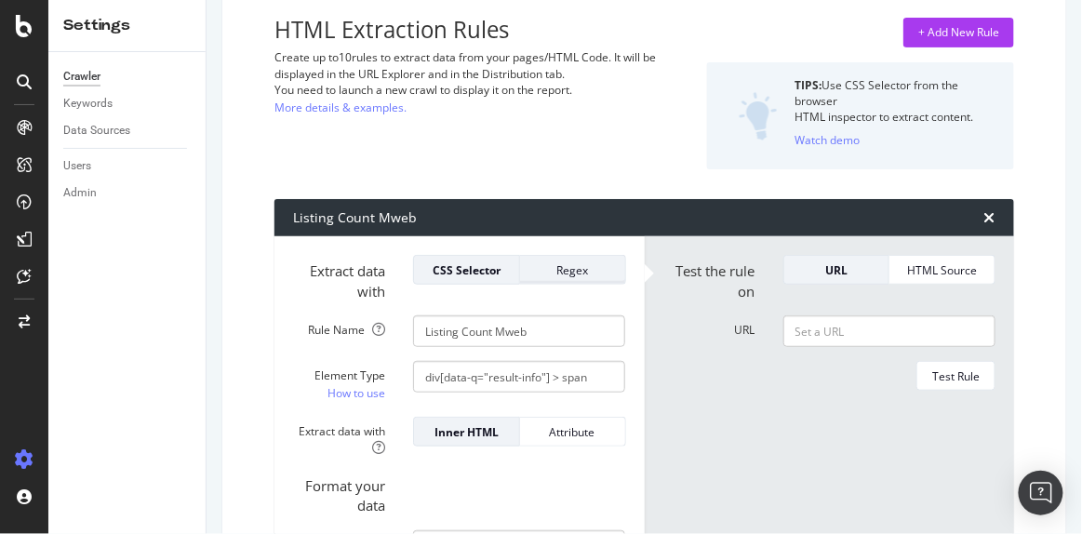
click at [564, 262] on div "Regex" at bounding box center [572, 270] width 75 height 16
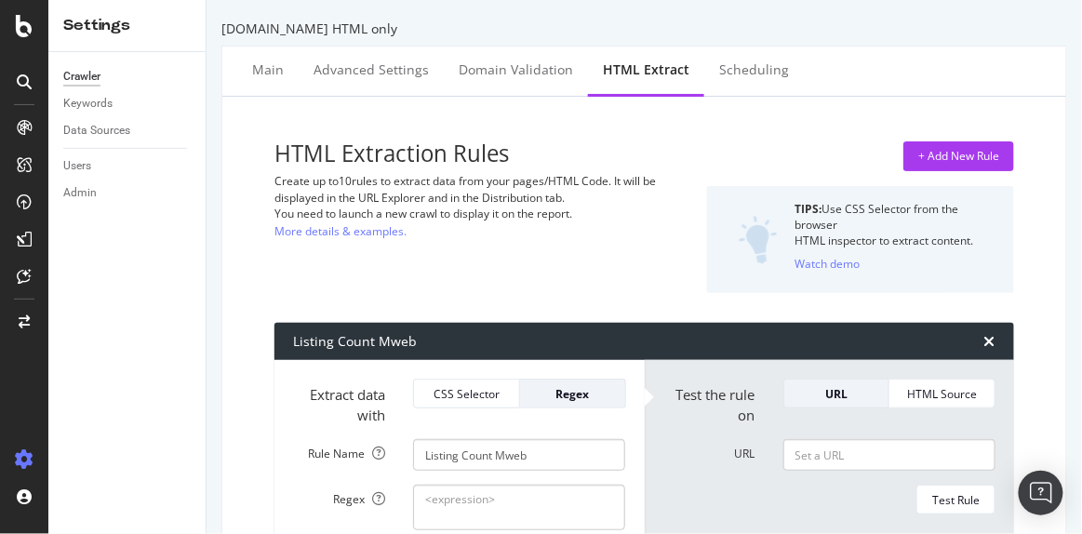
scroll to position [0, 0]
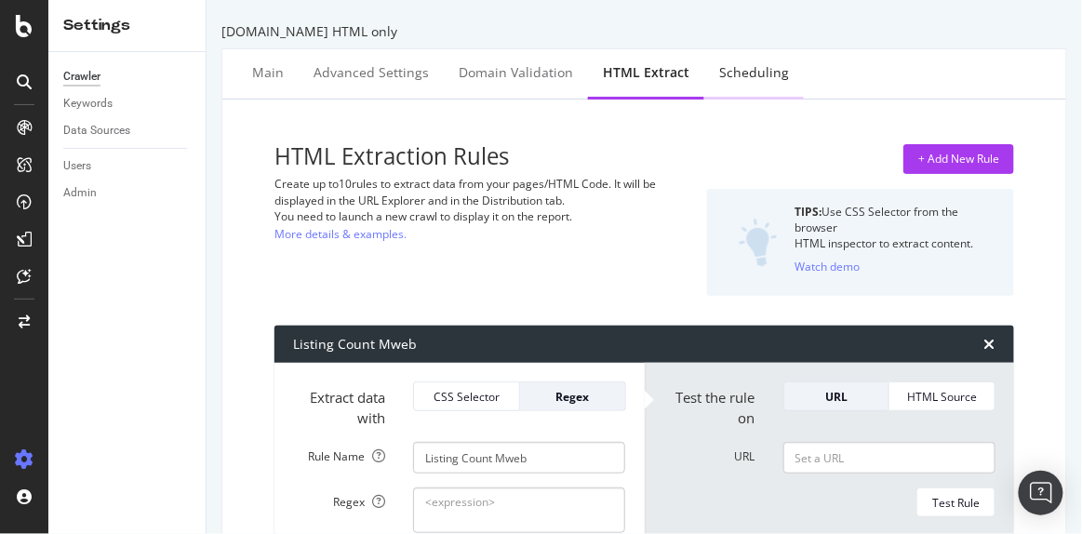
click at [734, 85] on div "Scheduling" at bounding box center [754, 73] width 100 height 51
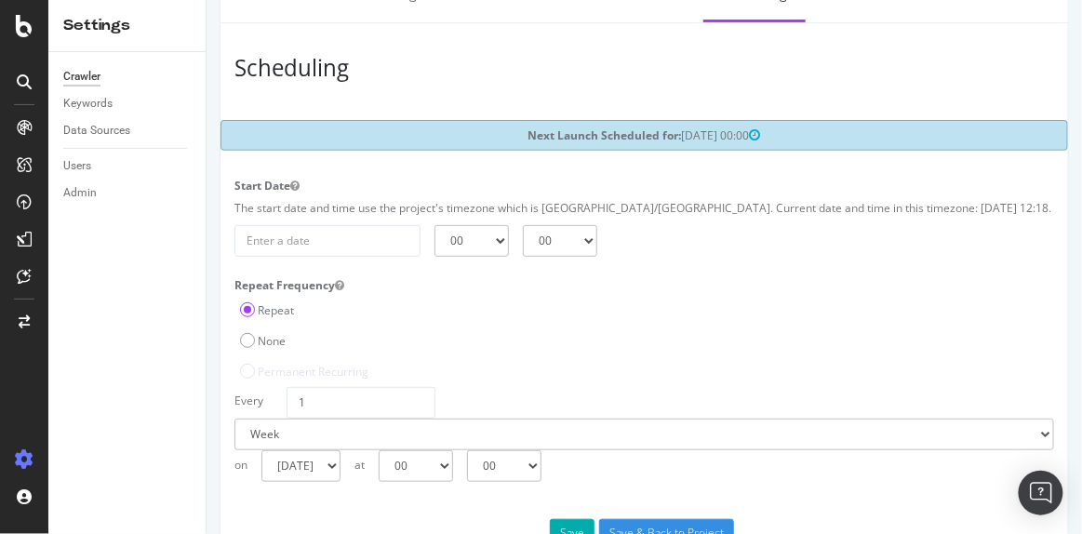
scroll to position [134, 0]
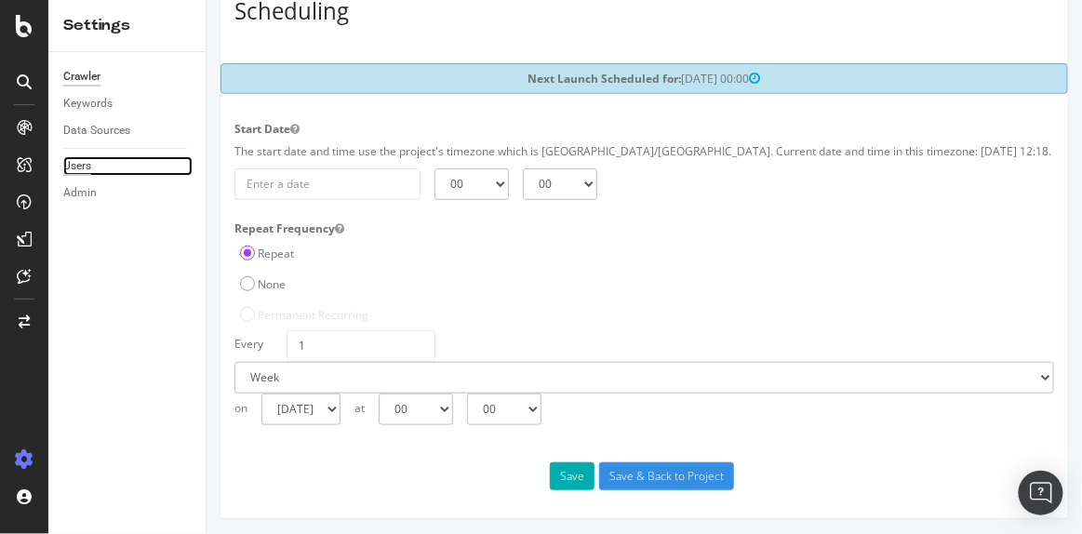
click at [91, 162] on div "Users" at bounding box center [77, 166] width 28 height 20
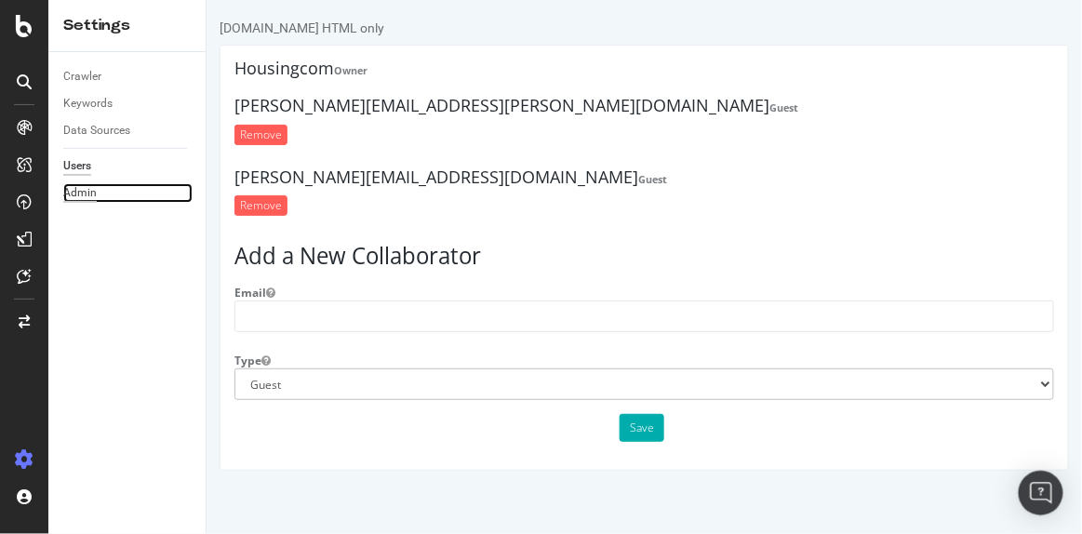
click at [85, 184] on div "Admin" at bounding box center [79, 193] width 33 height 20
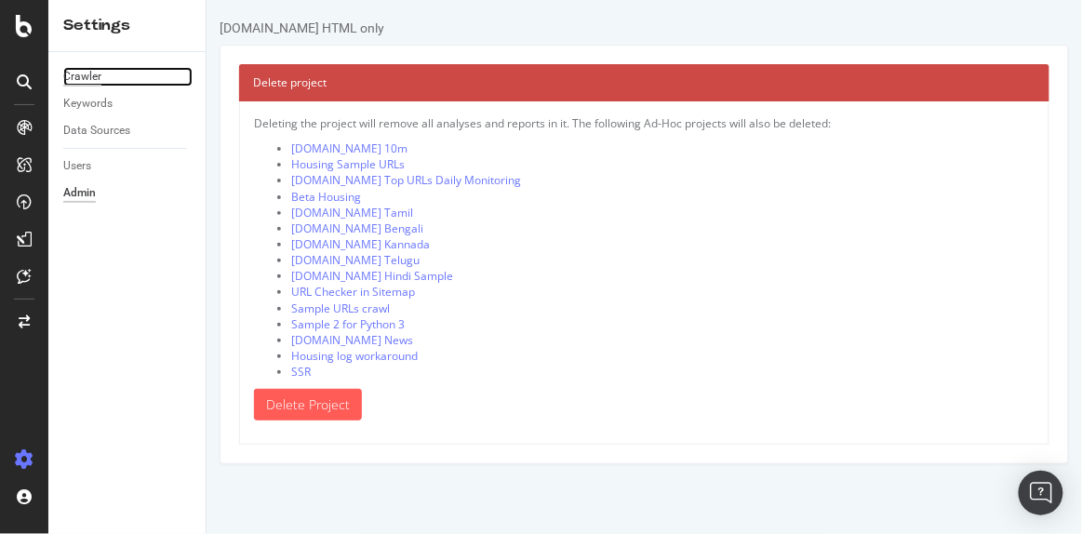
click at [97, 77] on div "Crawler" at bounding box center [82, 77] width 38 height 20
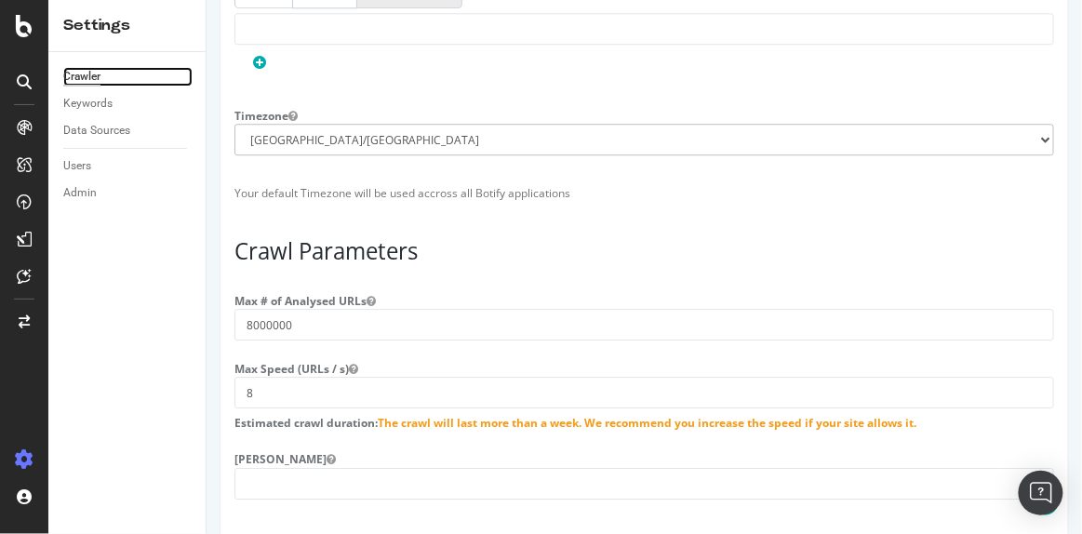
scroll to position [1437, 0]
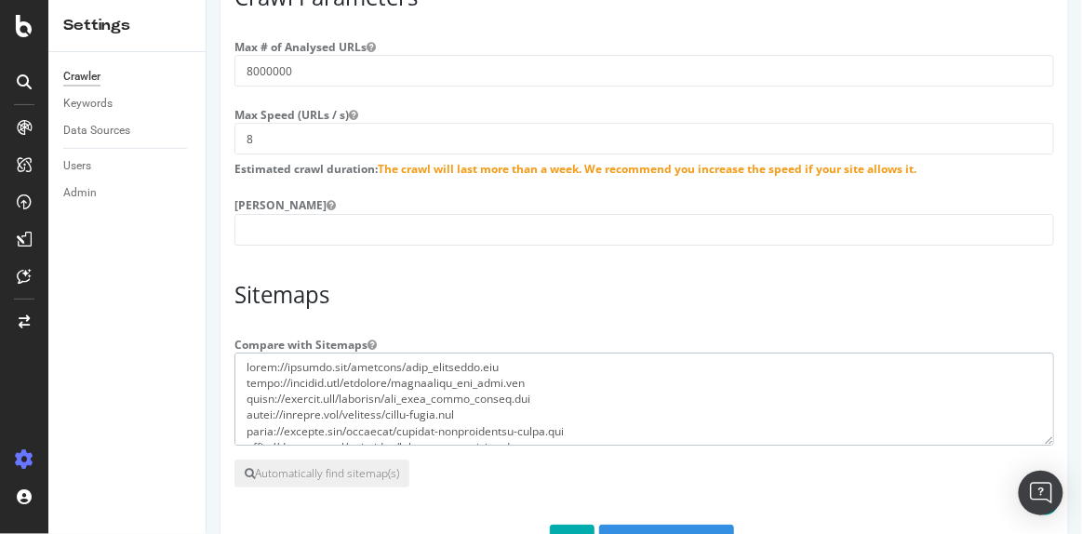
click at [405, 405] on textarea at bounding box center [642, 398] width 819 height 93
click at [316, 470] on button "Automatically find sitemap(s)" at bounding box center [320, 473] width 175 height 28
click at [393, 468] on button "Automatically find sitemap(s)" at bounding box center [320, 474] width 175 height 28
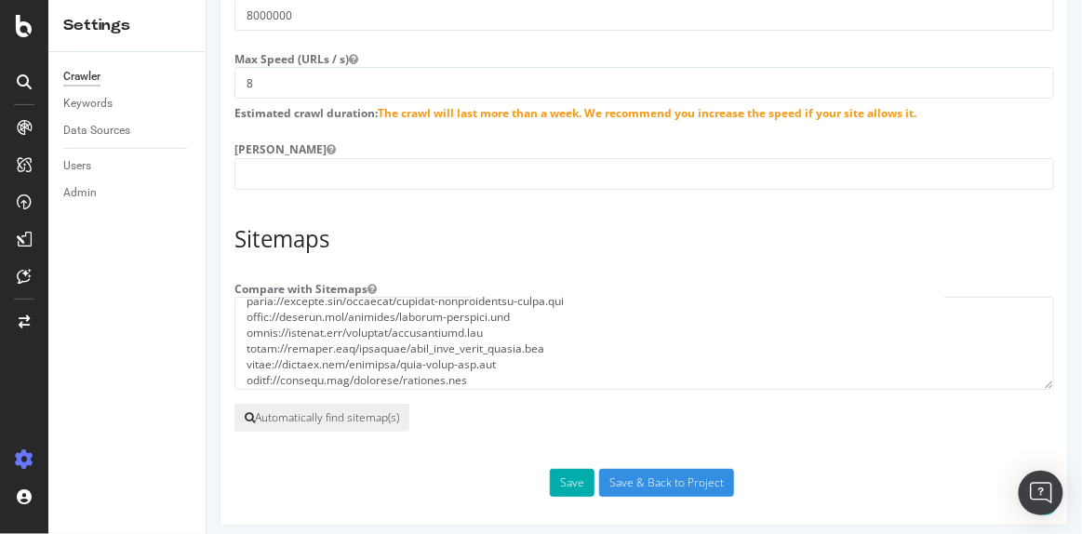
scroll to position [0, 0]
